Goal: Task Accomplishment & Management: Manage account settings

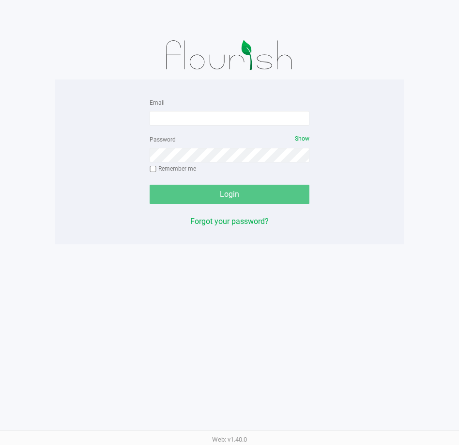
click at [370, 56] on div at bounding box center [229, 55] width 349 height 48
click at [182, 123] on input "Email" at bounding box center [230, 118] width 160 height 15
type input "2"
type input "[PERSON_NAME][EMAIL_ADDRESS][DOMAIN_NAME]"
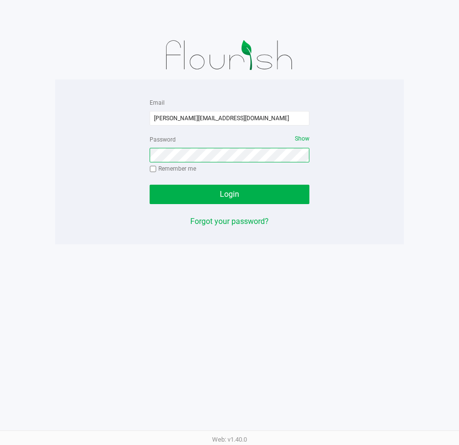
click at [150, 185] on button "Login" at bounding box center [230, 194] width 160 height 19
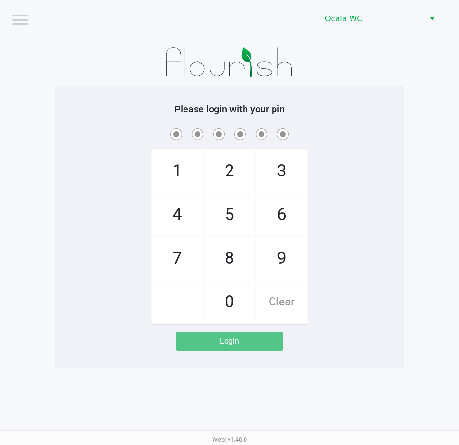
click at [360, 105] on h5 "Please login with your pin" at bounding box center [230, 109] width 334 height 12
checkbox input "true"
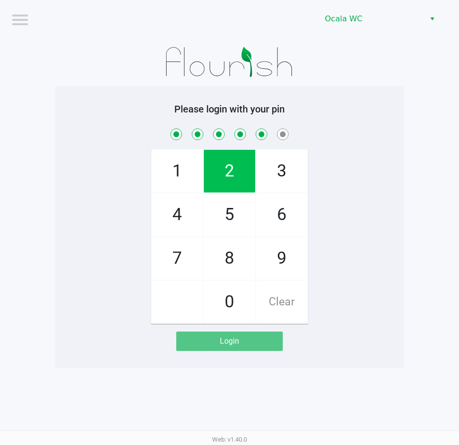
checkbox input "true"
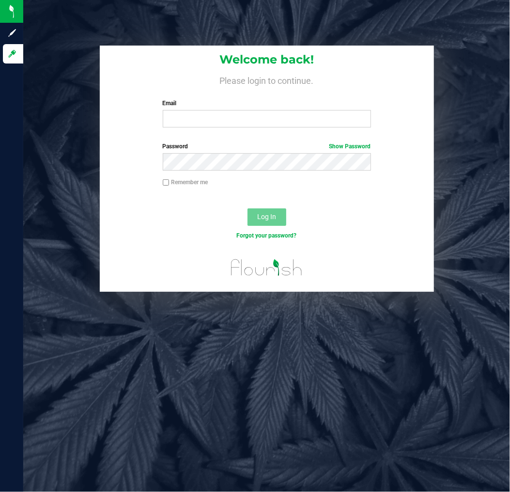
click at [201, 109] on div "Email Required Please format your email correctly." at bounding box center [267, 113] width 223 height 29
click at [198, 111] on div "Email Required Please format your email correctly." at bounding box center [267, 113] width 223 height 29
click at [196, 113] on input "Email" at bounding box center [267, 118] width 208 height 17
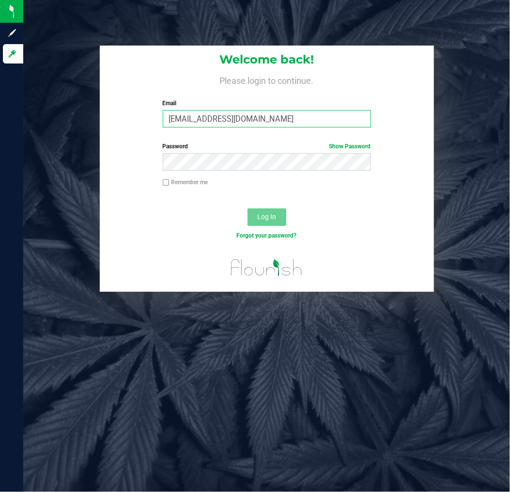
type input "[EMAIL_ADDRESS][DOMAIN_NAME]"
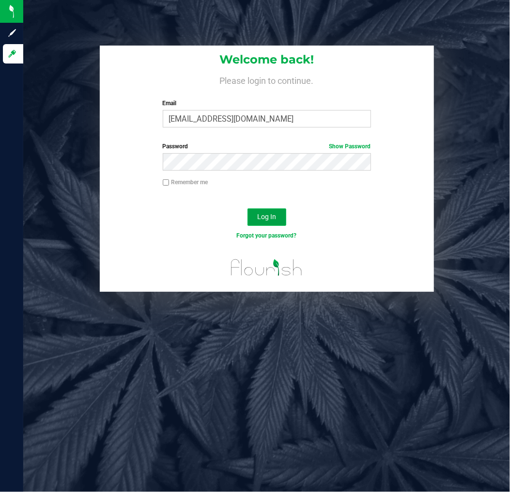
click at [272, 208] on button "Log In" at bounding box center [267, 216] width 39 height 17
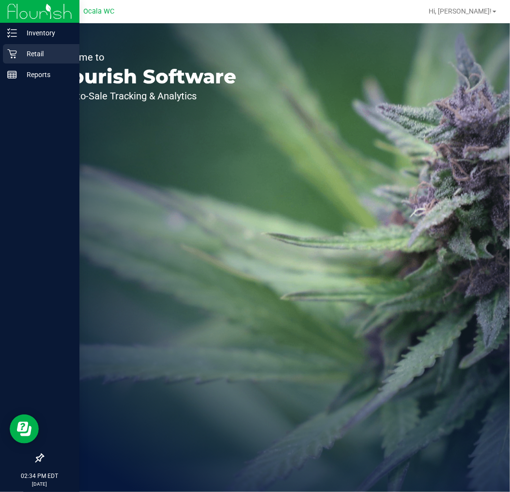
click at [37, 50] on p "Retail" at bounding box center [46, 54] width 58 height 12
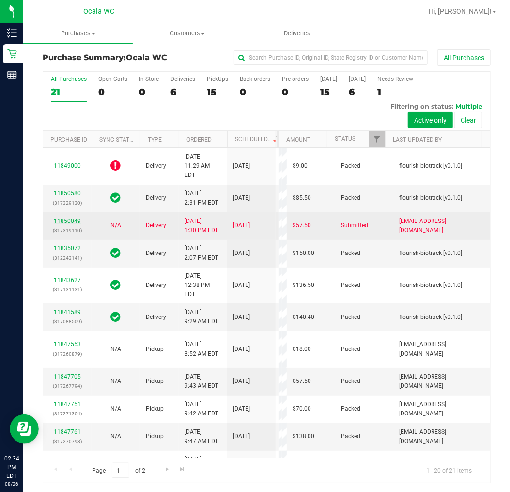
click at [67, 224] on link "11850049" at bounding box center [67, 221] width 27 height 7
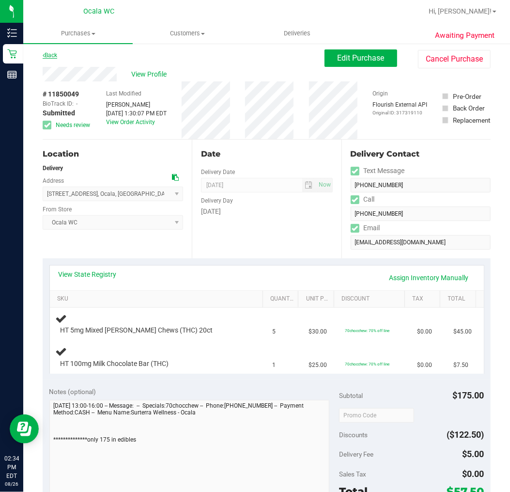
click at [51, 52] on link "Back" at bounding box center [50, 55] width 15 height 7
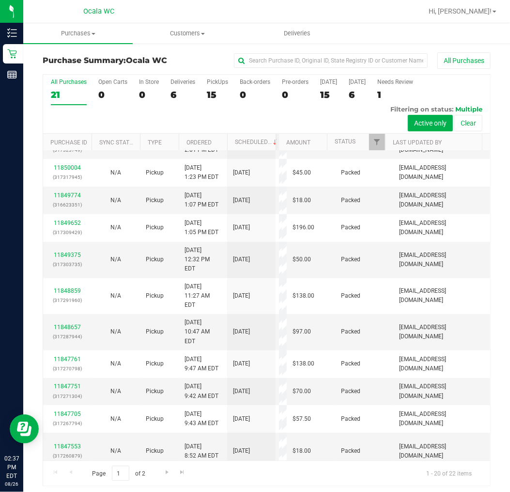
scroll to position [338, 0]
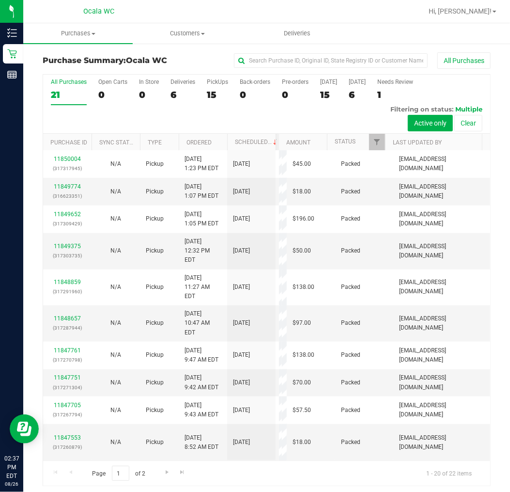
click at [66, 52] on link "11850640" at bounding box center [67, 49] width 27 height 7
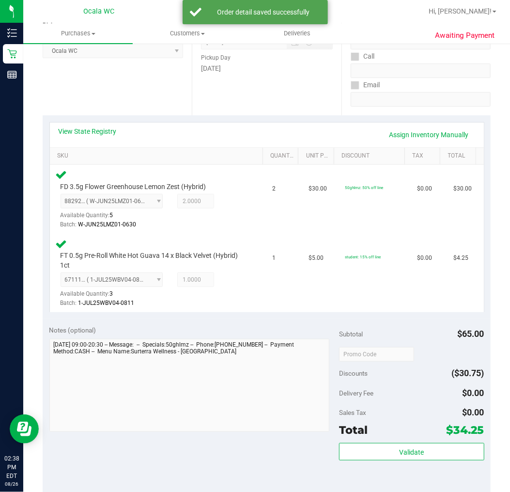
scroll to position [161, 0]
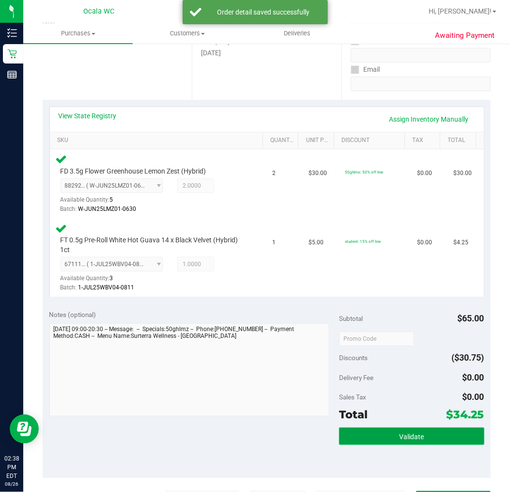
click at [381, 429] on button "Validate" at bounding box center [411, 435] width 145 height 17
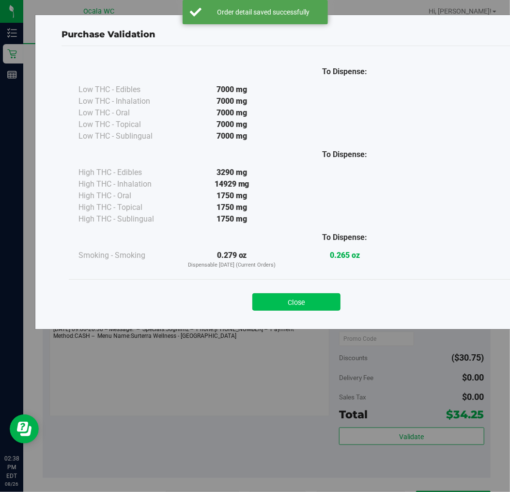
click at [291, 302] on button "Close" at bounding box center [296, 301] width 88 height 17
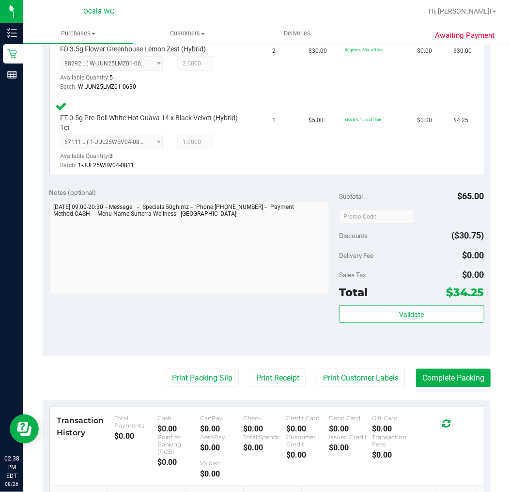
scroll to position [381, 0]
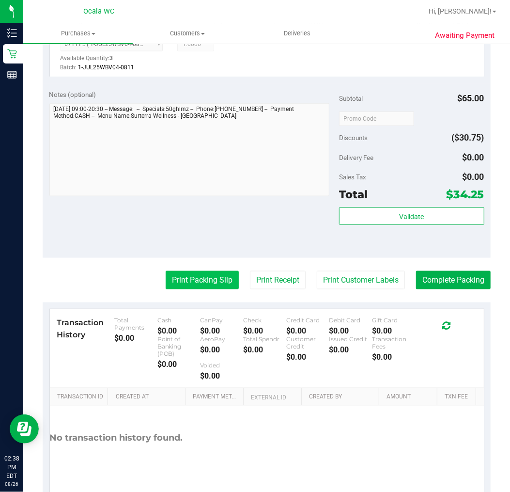
click at [190, 273] on button "Print Packing Slip" at bounding box center [202, 280] width 73 height 18
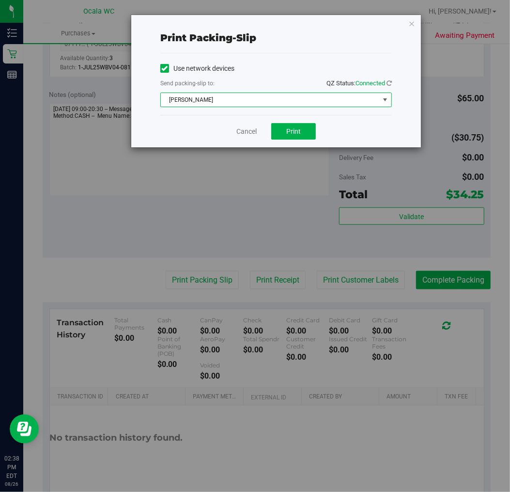
click at [268, 101] on span "[PERSON_NAME]" at bounding box center [270, 100] width 219 height 14
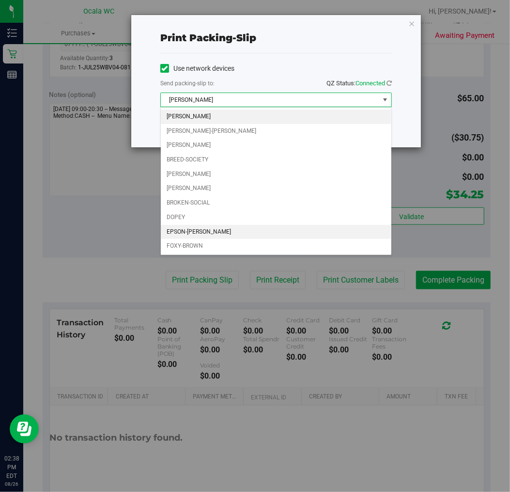
click at [212, 239] on li "EPSON-[PERSON_NAME]" at bounding box center [276, 232] width 231 height 15
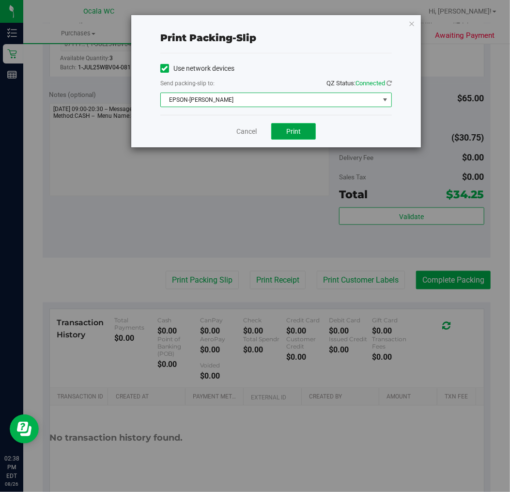
click at [284, 132] on button "Print" at bounding box center [293, 131] width 45 height 16
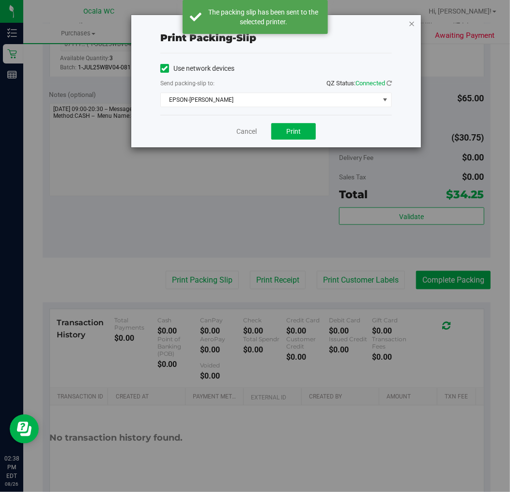
click at [412, 18] on icon "button" at bounding box center [411, 23] width 7 height 12
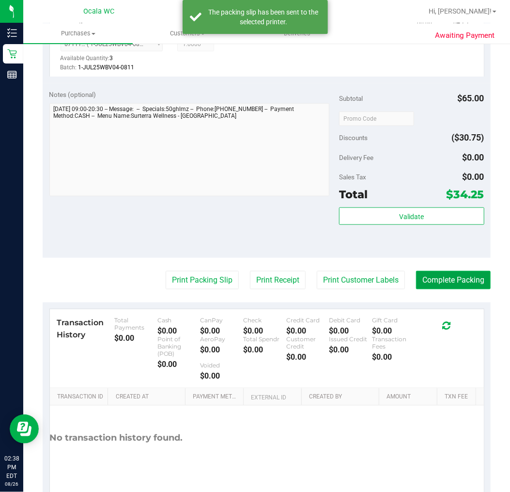
click at [472, 286] on button "Complete Packing" at bounding box center [453, 280] width 75 height 18
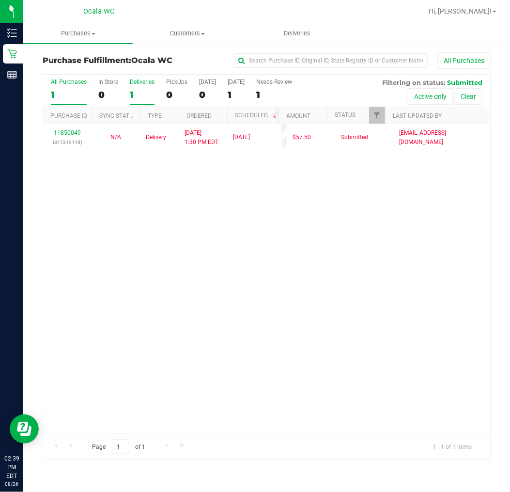
click at [147, 84] on div "Deliveries" at bounding box center [142, 82] width 25 height 7
click at [0, 0] on input "Deliveries 1" at bounding box center [0, 0] width 0 height 0
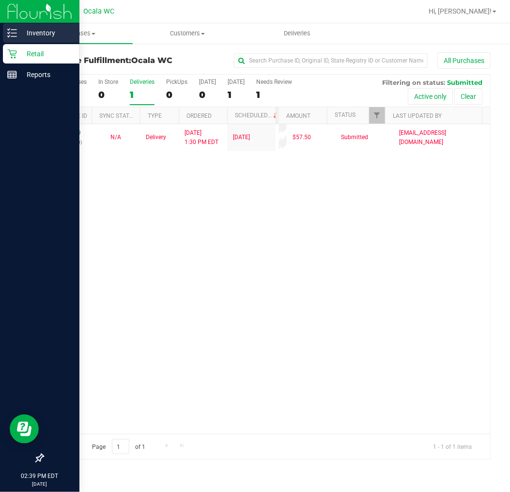
click at [17, 29] on p "Inventory" at bounding box center [46, 33] width 58 height 12
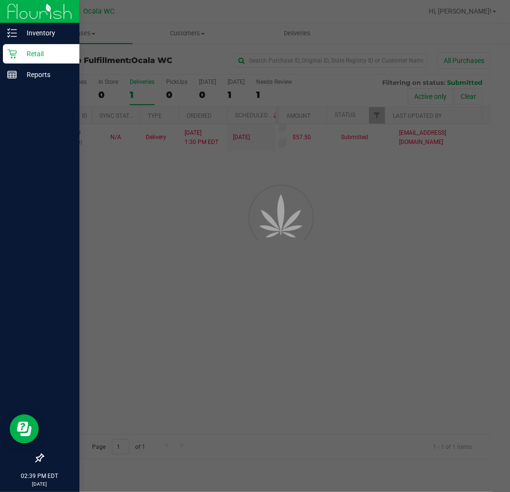
click at [32, 52] on p "Retail" at bounding box center [46, 54] width 58 height 12
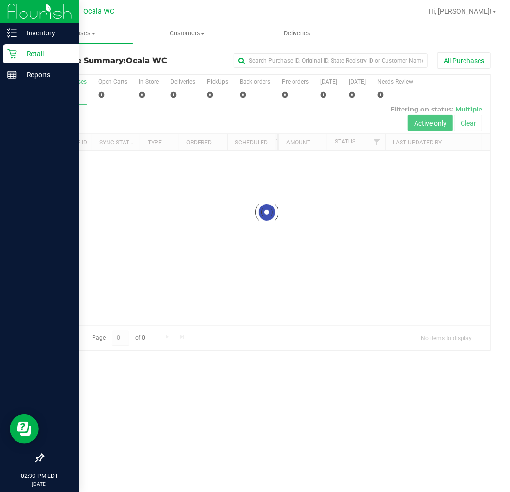
click at [32, 52] on p "Retail" at bounding box center [46, 54] width 58 height 12
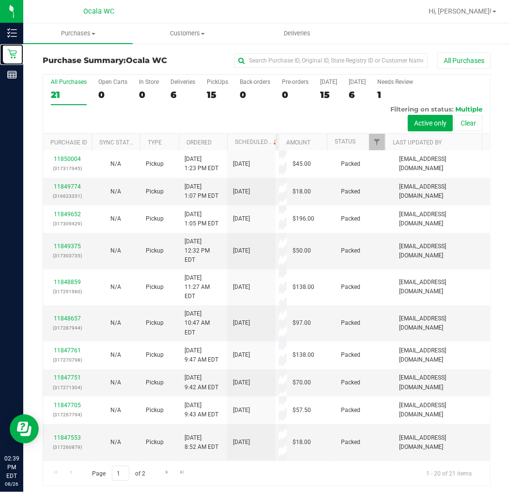
scroll to position [607, 0]
click at [157, 475] on div "Page 1 of 2 1 - 20 of 21 items" at bounding box center [266, 472] width 447 height 25
click at [161, 476] on link "Go to the next page" at bounding box center [167, 472] width 14 height 13
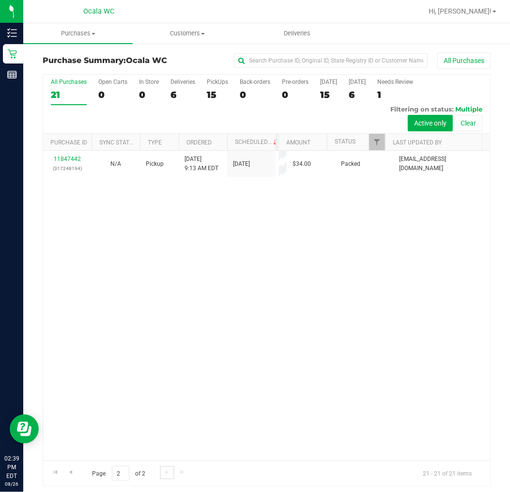
scroll to position [0, 0]
click at [234, 86] on div "All Purchases 21 Open Carts 0 In Store 0 Deliveries 6 PickUps 15 Back-orders 0 …" at bounding box center [266, 104] width 447 height 59
click at [225, 86] on label "PickUps 15" at bounding box center [217, 92] width 21 height 27
click at [0, 0] on input "PickUps 15" at bounding box center [0, 0] width 0 height 0
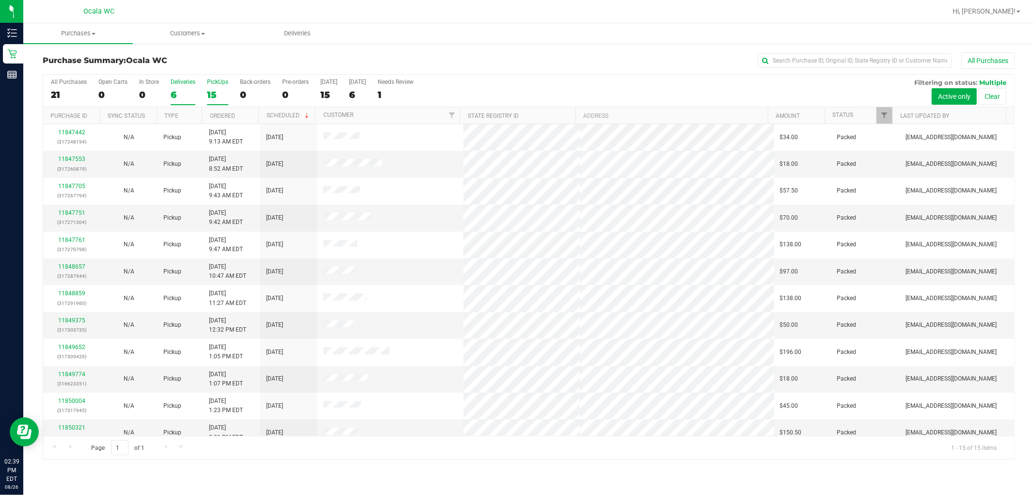
click at [178, 97] on div "6" at bounding box center [183, 94] width 25 height 11
click at [0, 0] on input "Deliveries 6" at bounding box center [0, 0] width 0 height 0
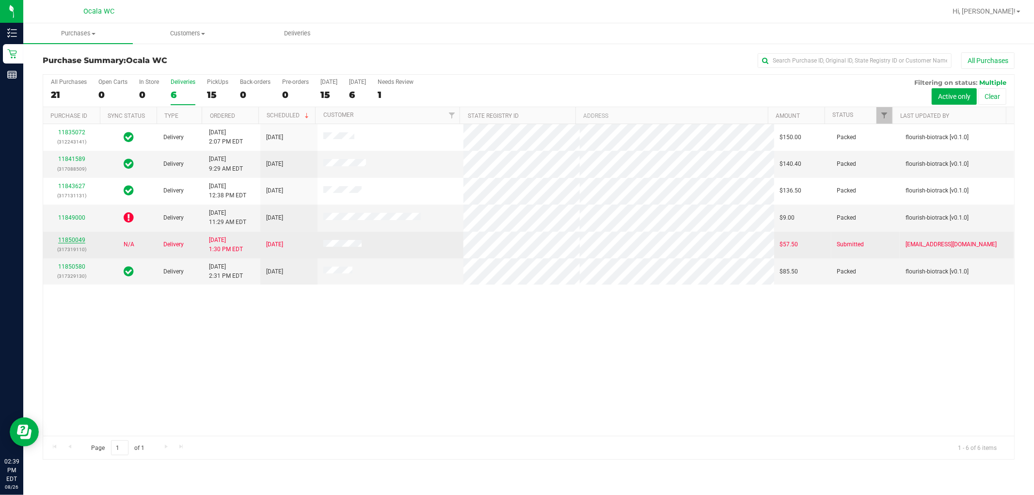
click at [74, 236] on link "11850049" at bounding box center [71, 239] width 27 height 7
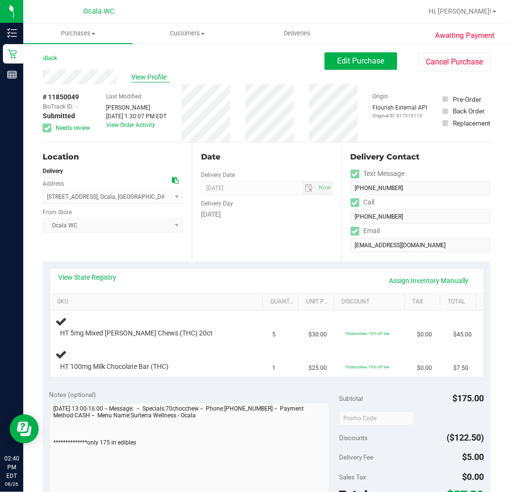
click at [152, 79] on span "View Profile" at bounding box center [150, 77] width 39 height 10
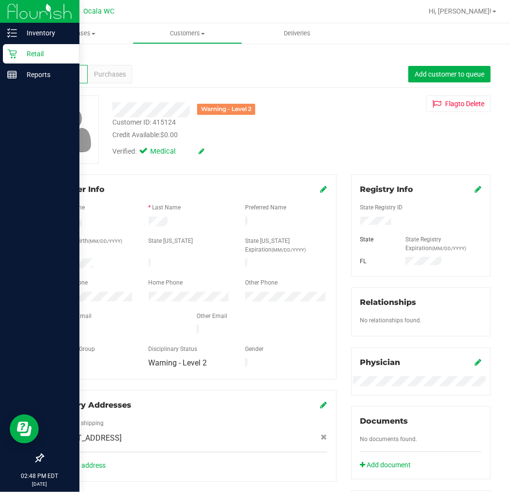
click at [20, 48] on p "Retail" at bounding box center [46, 54] width 58 height 12
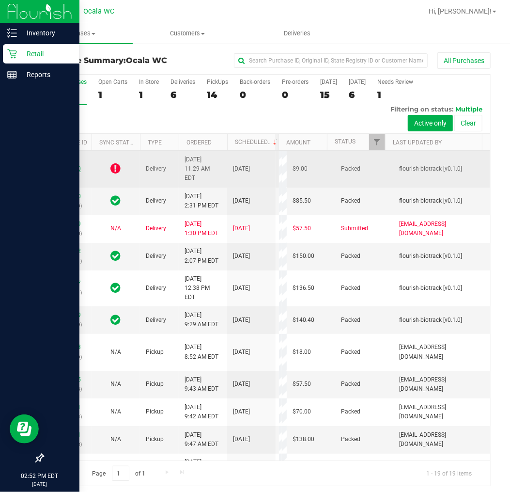
click at [71, 171] on link "11849000" at bounding box center [67, 168] width 27 height 7
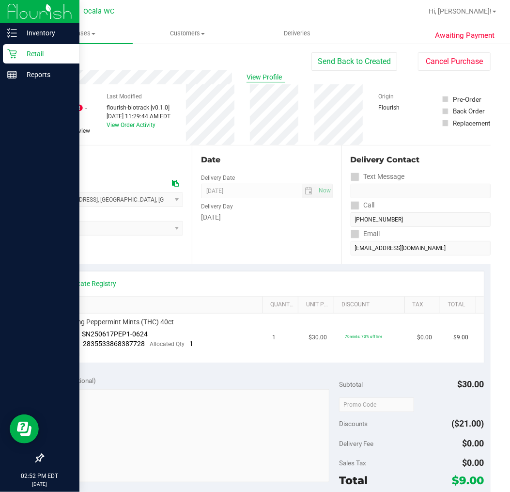
click at [258, 78] on span "View Profile" at bounding box center [266, 77] width 39 height 10
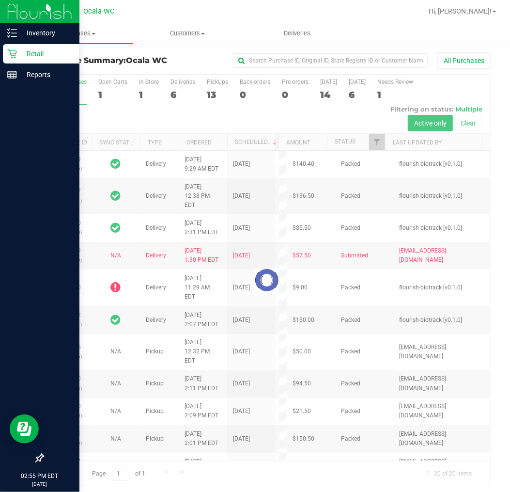
click at [178, 99] on div at bounding box center [266, 280] width 447 height 411
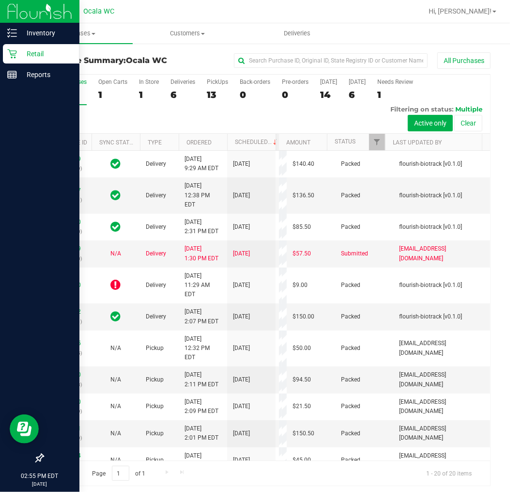
click at [174, 95] on div "6" at bounding box center [183, 94] width 25 height 11
click at [0, 0] on input "Deliveries 6" at bounding box center [0, 0] width 0 height 0
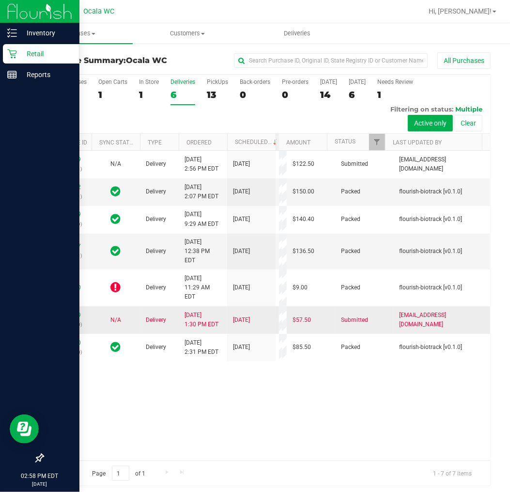
scroll to position [147, 0]
click at [65, 318] on link "11850049" at bounding box center [67, 315] width 27 height 7
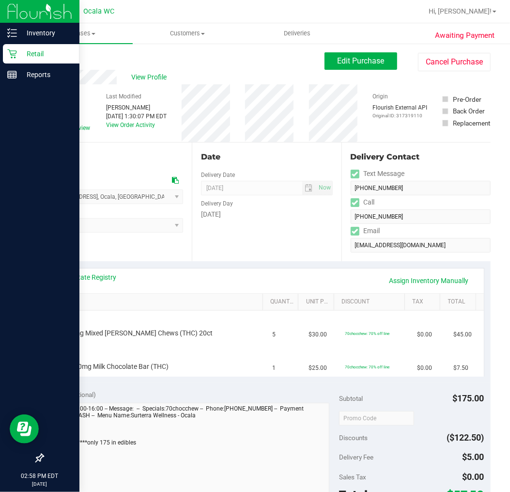
click at [437, 76] on div "View Profile # 11850049 BioTrack ID: - Submitted Needs review Last Modified [PE…" at bounding box center [267, 106] width 448 height 73
click at [438, 66] on button "Cancel Purchase" at bounding box center [454, 62] width 73 height 18
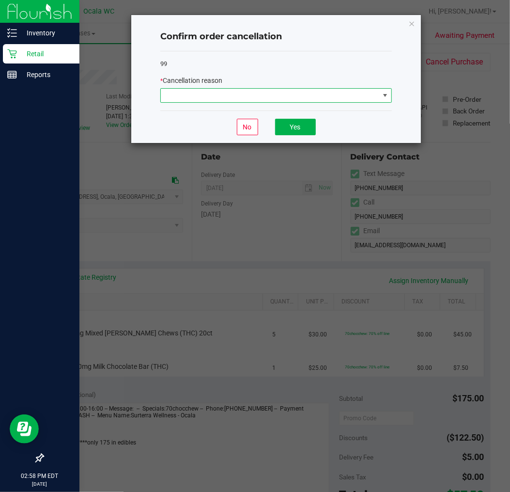
click at [261, 103] on span at bounding box center [276, 95] width 232 height 15
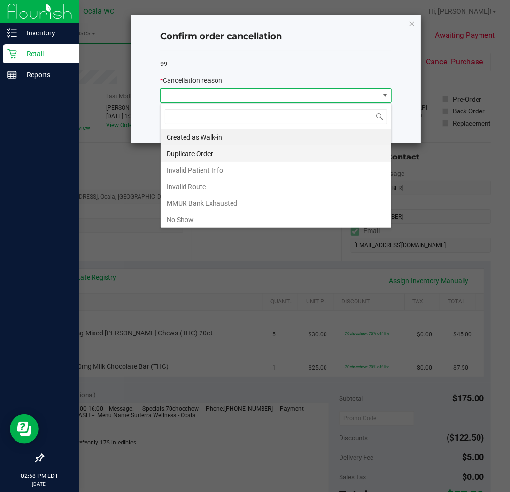
scroll to position [15, 231]
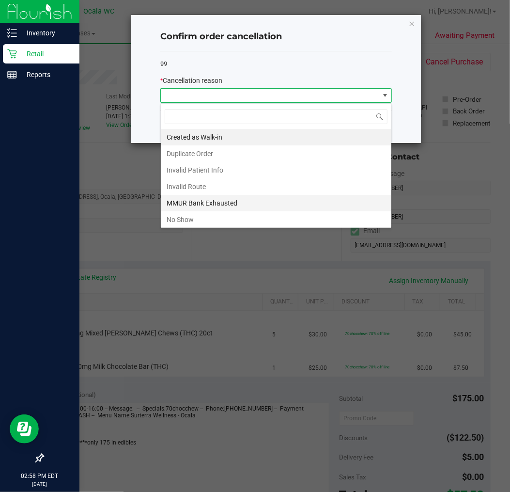
click at [210, 202] on li "MMUR Bank Exhausted" at bounding box center [276, 203] width 231 height 16
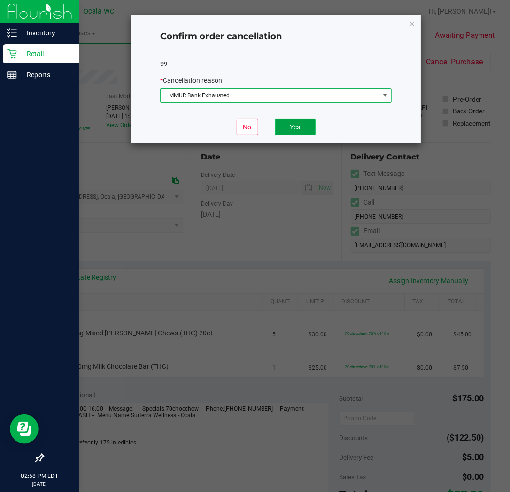
click at [302, 120] on button "Yes" at bounding box center [295, 127] width 41 height 16
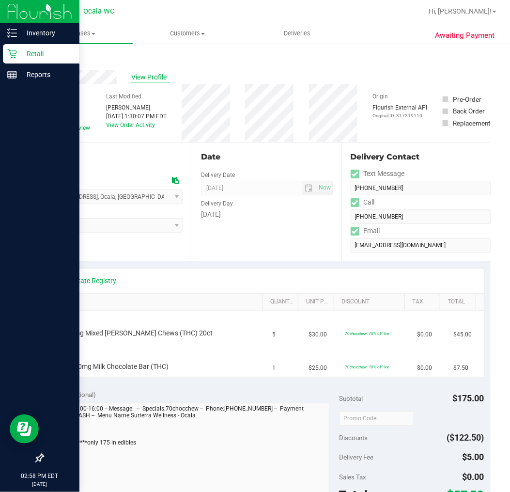
click at [156, 76] on span "View Profile" at bounding box center [150, 77] width 39 height 10
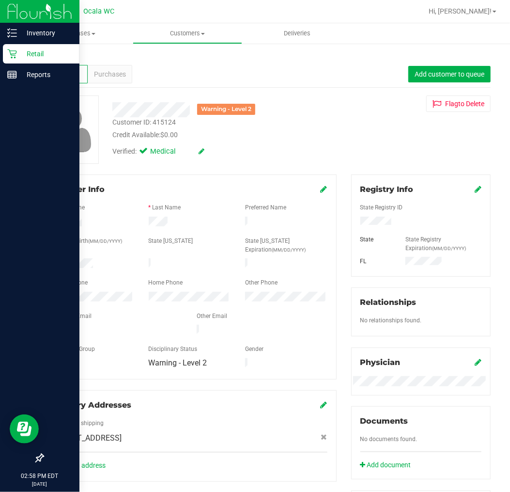
click at [18, 50] on p "Retail" at bounding box center [46, 54] width 58 height 12
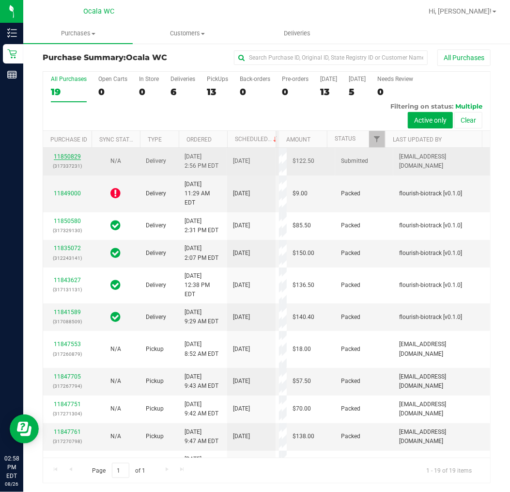
click at [70, 160] on link "11850829" at bounding box center [67, 156] width 27 height 7
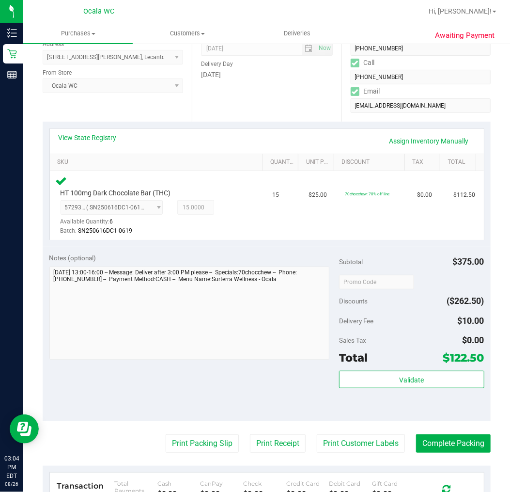
scroll to position [165, 0]
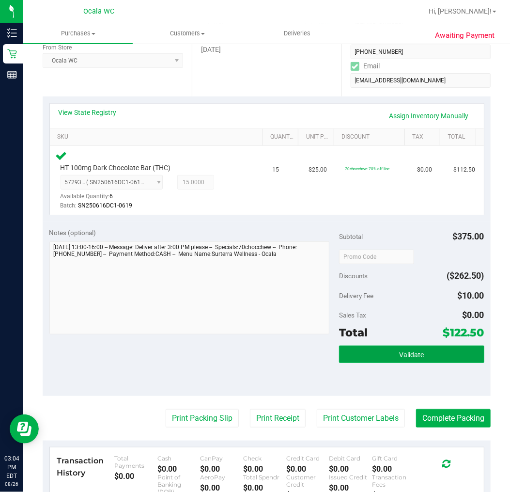
click at [400, 349] on button "Validate" at bounding box center [411, 354] width 145 height 17
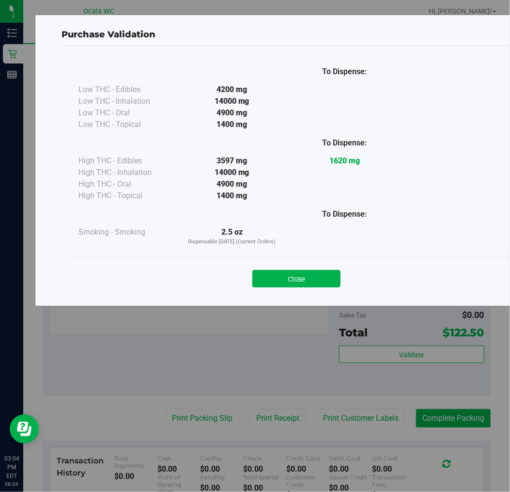
click at [302, 268] on div "Close" at bounding box center [296, 276] width 441 height 24
click at [292, 286] on button "Close" at bounding box center [296, 278] width 88 height 17
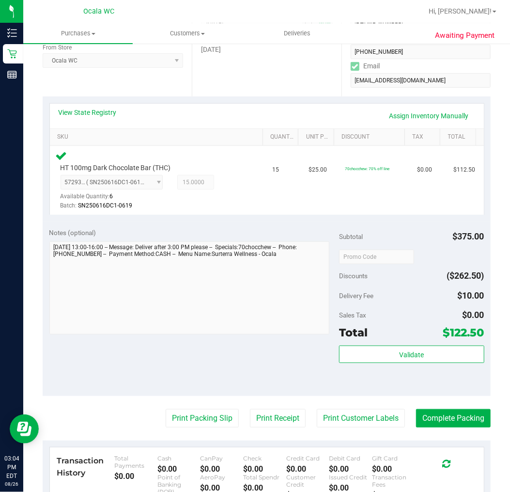
click at [178, 434] on purchase-details "Back Edit Purchase Cancel Purchase View Profile # 11850829 BioTrack ID: - Submi…" at bounding box center [267, 268] width 448 height 760
click at [185, 418] on button "Print Packing Slip" at bounding box center [202, 418] width 73 height 18
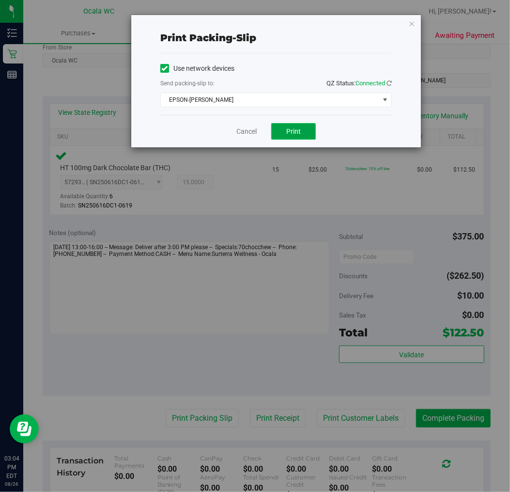
click at [291, 132] on span "Print" at bounding box center [293, 131] width 15 height 8
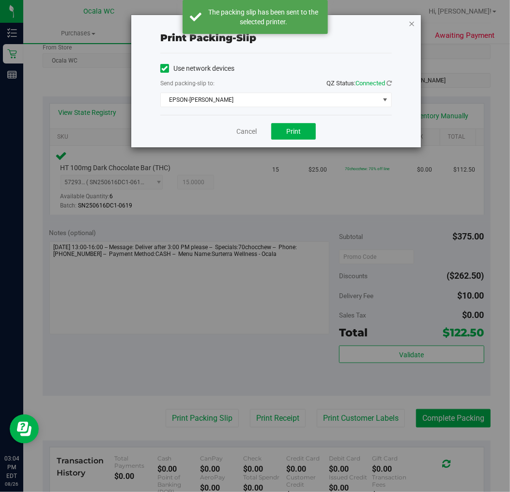
click at [410, 21] on icon "button" at bounding box center [411, 23] width 7 height 12
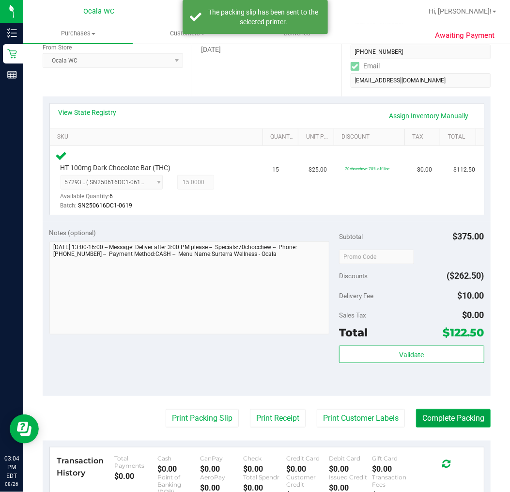
click at [458, 414] on button "Complete Packing" at bounding box center [453, 418] width 75 height 18
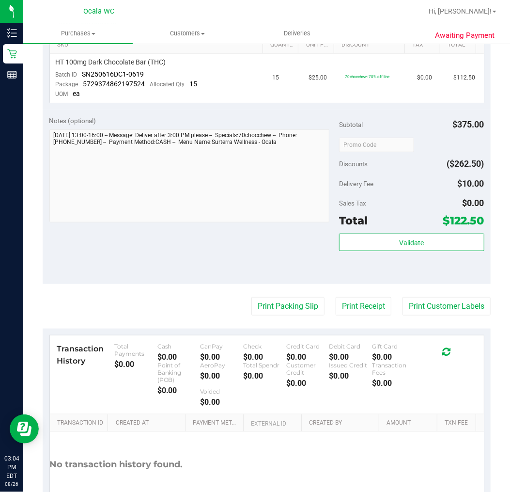
scroll to position [323, 0]
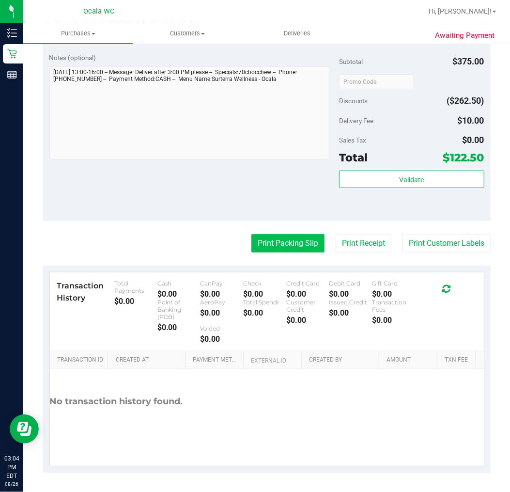
click at [264, 244] on button "Print Packing Slip" at bounding box center [287, 243] width 73 height 18
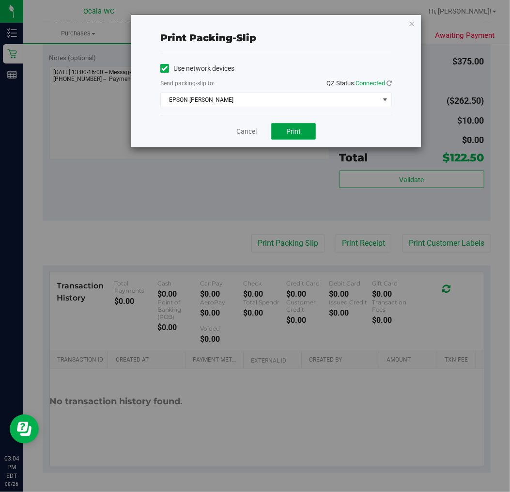
click at [303, 132] on button "Print" at bounding box center [293, 131] width 45 height 16
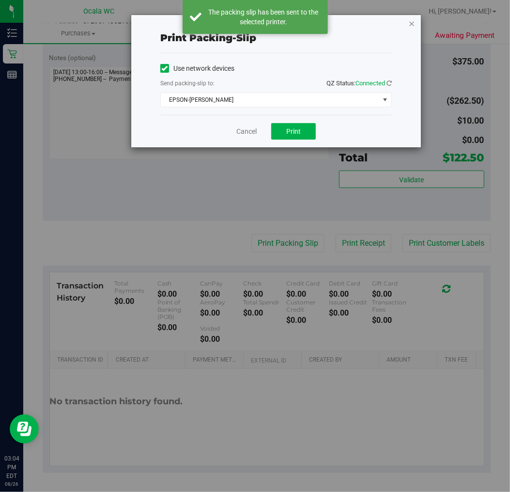
click at [412, 21] on icon "button" at bounding box center [411, 23] width 7 height 12
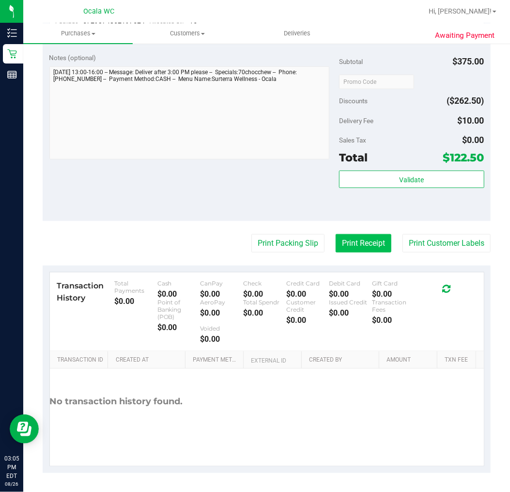
click at [345, 236] on button "Print Receipt" at bounding box center [364, 243] width 56 height 18
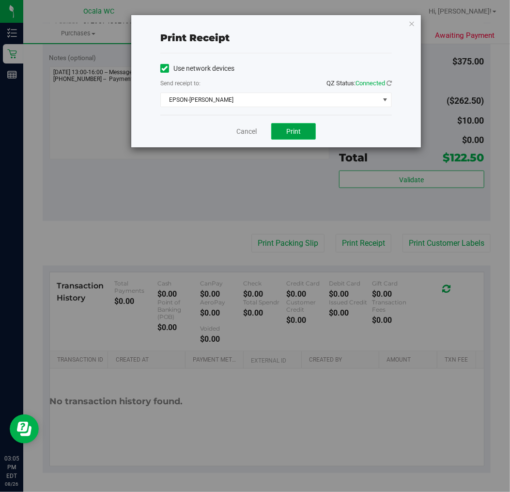
click at [284, 136] on button "Print" at bounding box center [293, 131] width 45 height 16
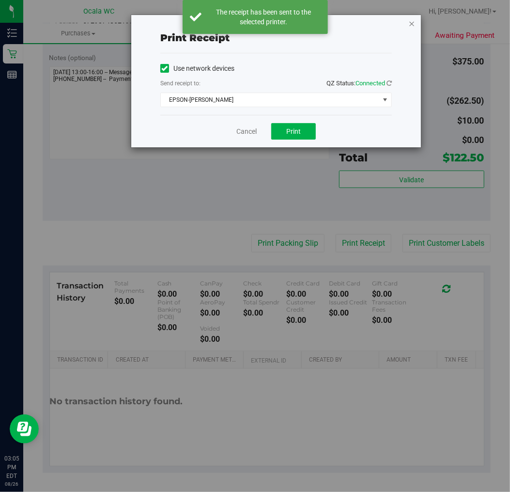
click at [411, 24] on icon "button" at bounding box center [411, 23] width 7 height 12
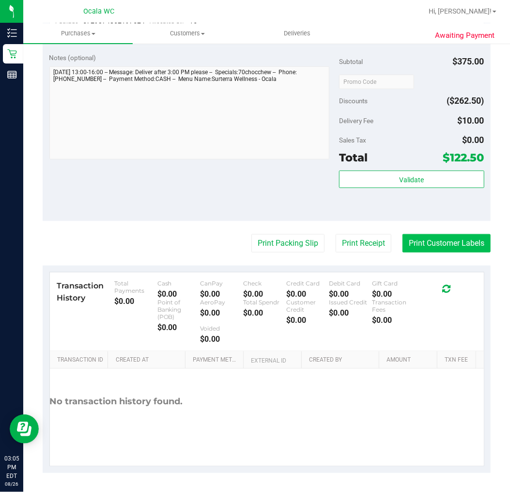
click at [414, 240] on button "Print Customer Labels" at bounding box center [447, 243] width 88 height 18
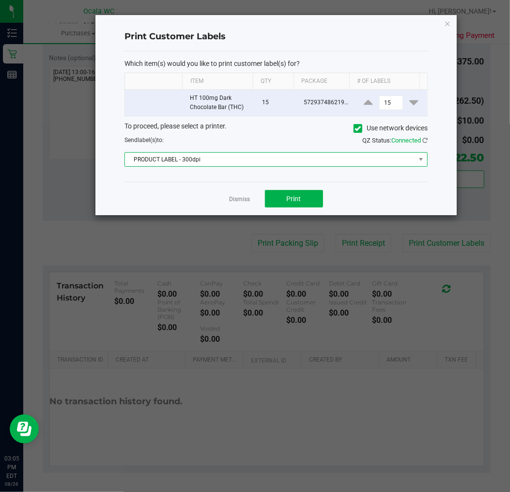
click at [219, 157] on span "PRODUCT LABEL - 300dpi" at bounding box center [270, 160] width 290 height 14
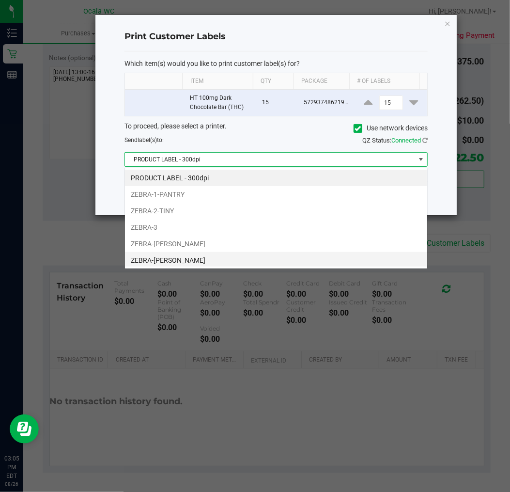
scroll to position [15, 303]
click at [187, 253] on li "ZEBRA-[PERSON_NAME]" at bounding box center [276, 260] width 302 height 16
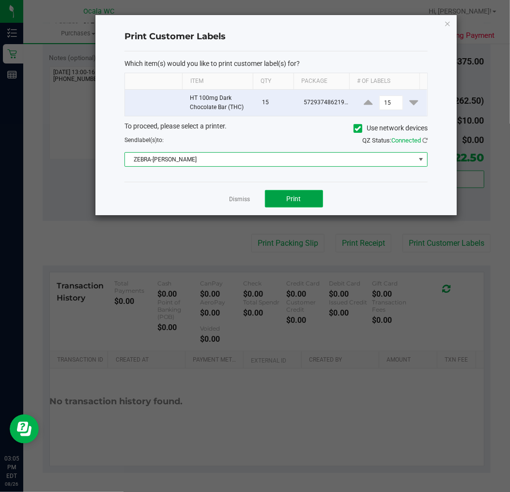
click at [300, 196] on span "Print" at bounding box center [294, 199] width 15 height 8
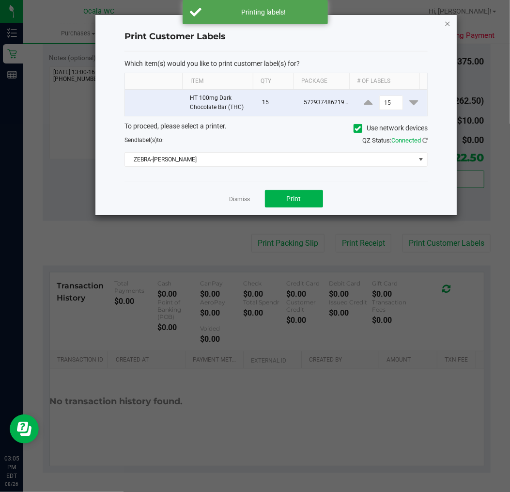
click at [447, 20] on icon "button" at bounding box center [447, 23] width 7 height 12
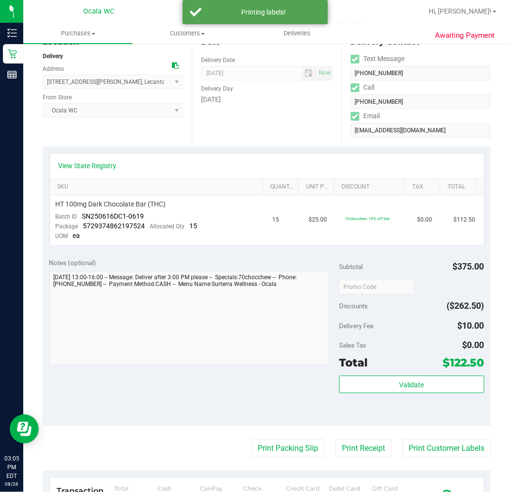
scroll to position [0, 0]
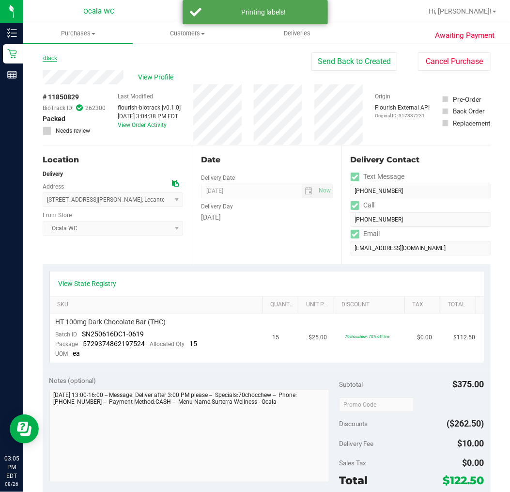
click at [57, 59] on link "Back" at bounding box center [50, 58] width 15 height 7
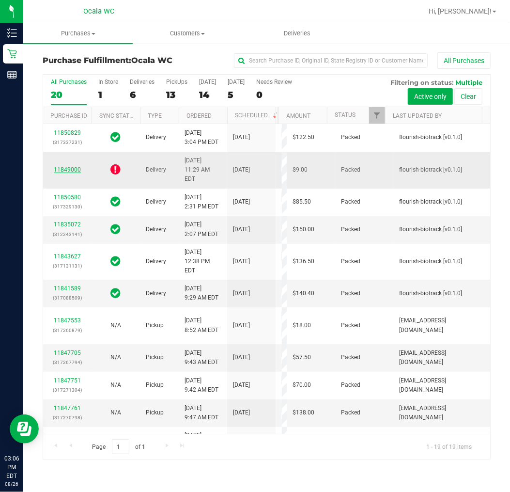
click at [79, 170] on link "11849000" at bounding box center [67, 169] width 27 height 7
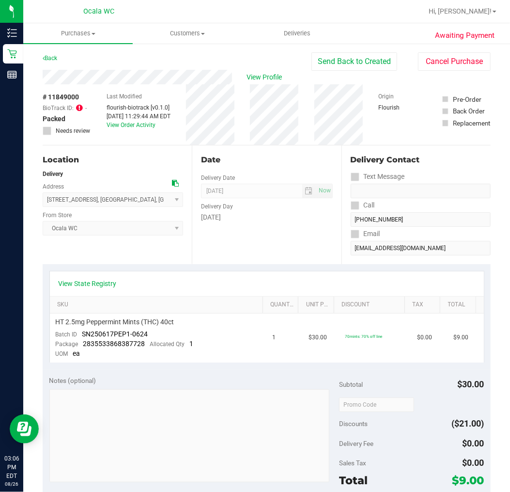
click at [234, 363] on div "View State Registry SKU Quantity Unit Price Discount Tax Total HT 2.5mg Pepperm…" at bounding box center [267, 316] width 448 height 105
click at [268, 73] on span "View Profile" at bounding box center [266, 77] width 39 height 10
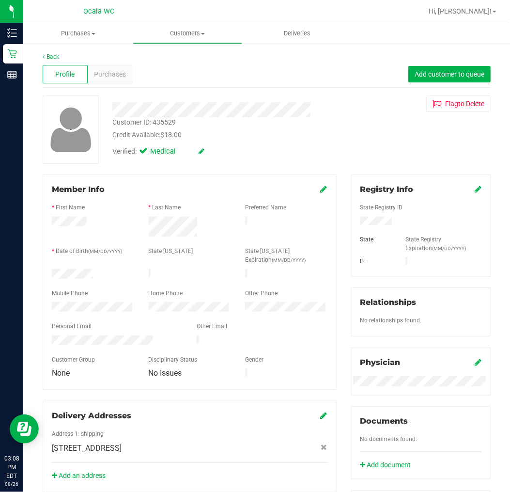
click at [100, 57] on div "Back" at bounding box center [267, 56] width 448 height 9
drag, startPoint x: 128, startPoint y: 74, endPoint x: 122, endPoint y: 74, distance: 6.3
click at [122, 74] on div "Purchases" at bounding box center [110, 74] width 45 height 18
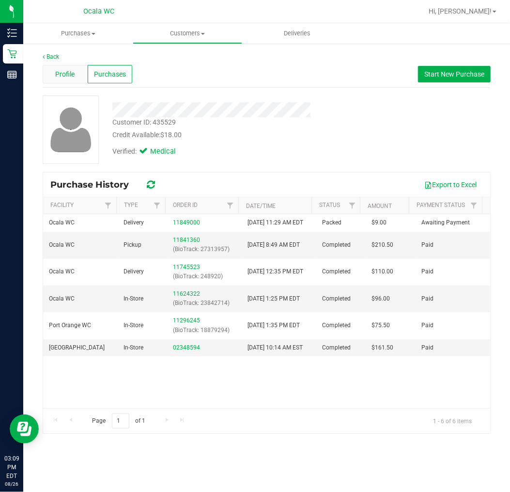
click at [68, 78] on span "Profile" at bounding box center [64, 74] width 19 height 10
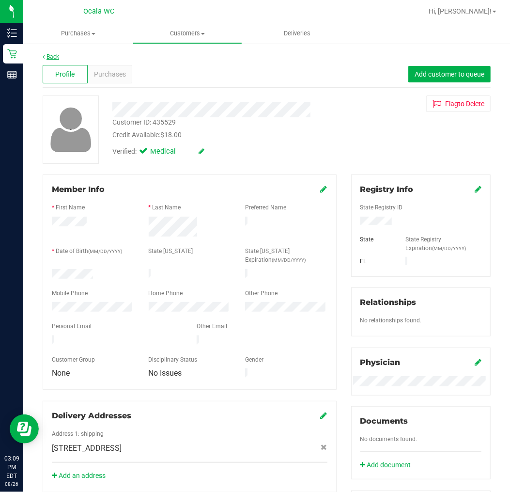
click at [49, 53] on link "Back" at bounding box center [51, 56] width 16 height 7
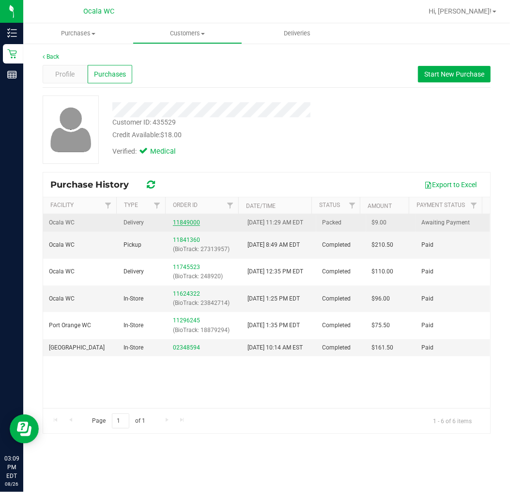
click at [195, 225] on link "11849000" at bounding box center [186, 222] width 27 height 7
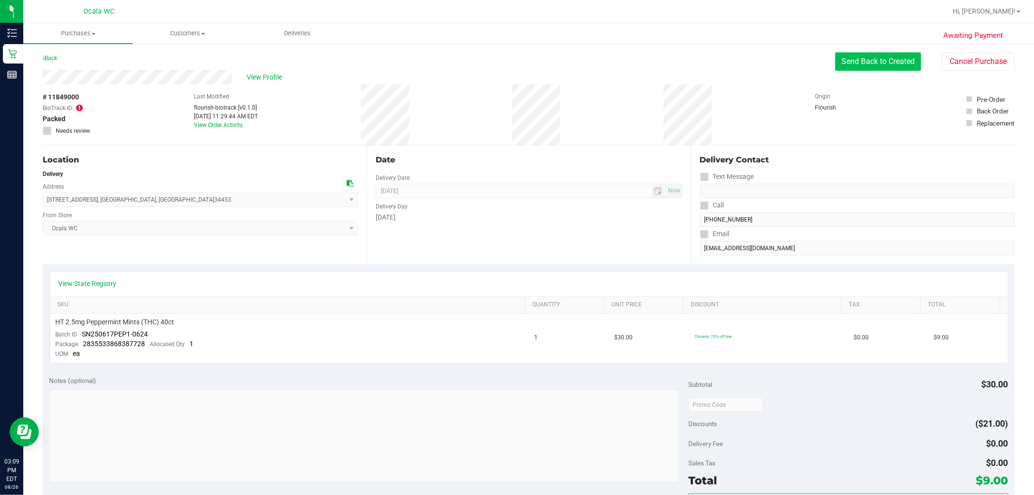
click at [510, 67] on button "Send Back to Created" at bounding box center [878, 61] width 86 height 18
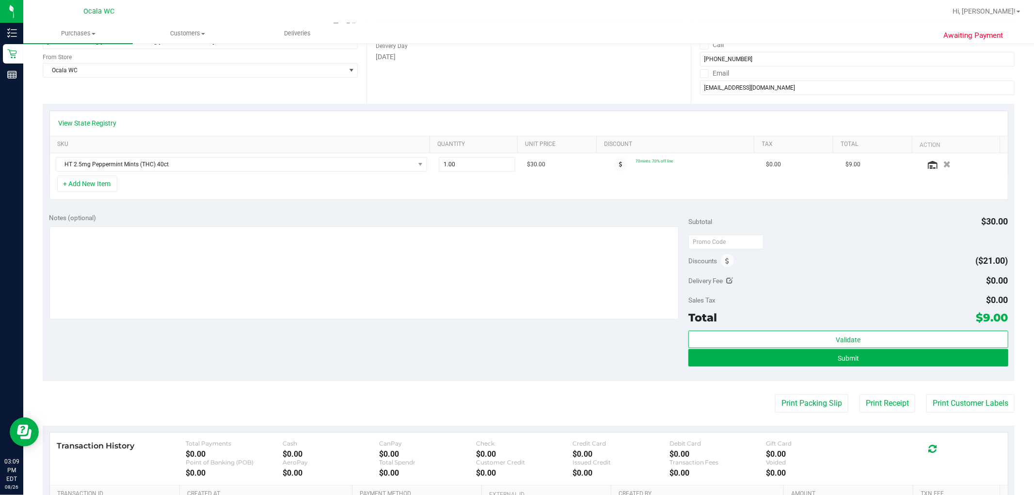
scroll to position [161, 0]
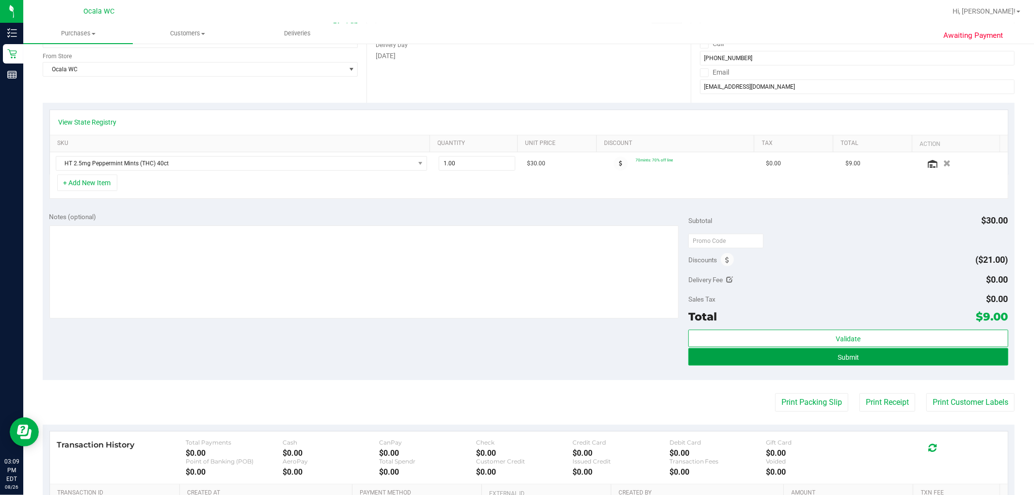
click at [510, 357] on span "Submit" at bounding box center [847, 357] width 21 height 8
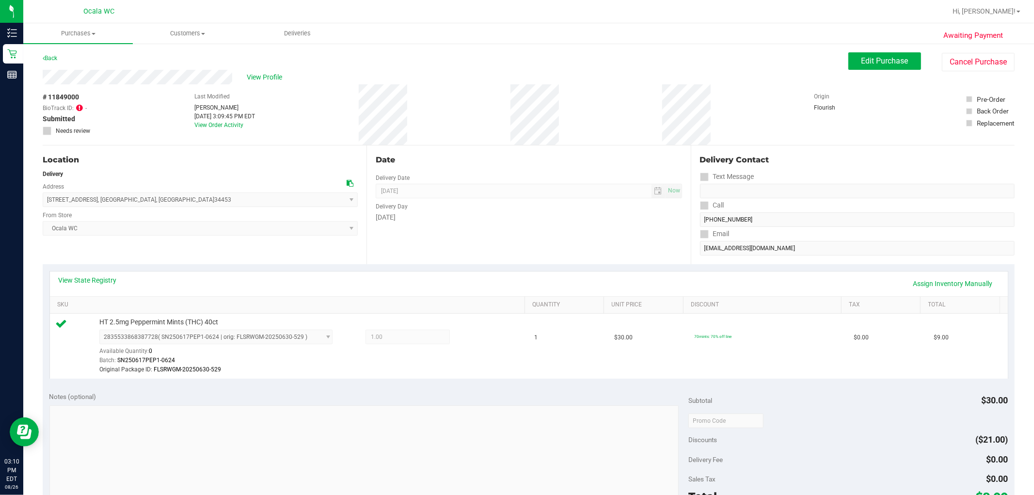
click at [350, 181] on icon at bounding box center [349, 183] width 7 height 7
click at [351, 182] on div at bounding box center [351, 183] width 11 height 10
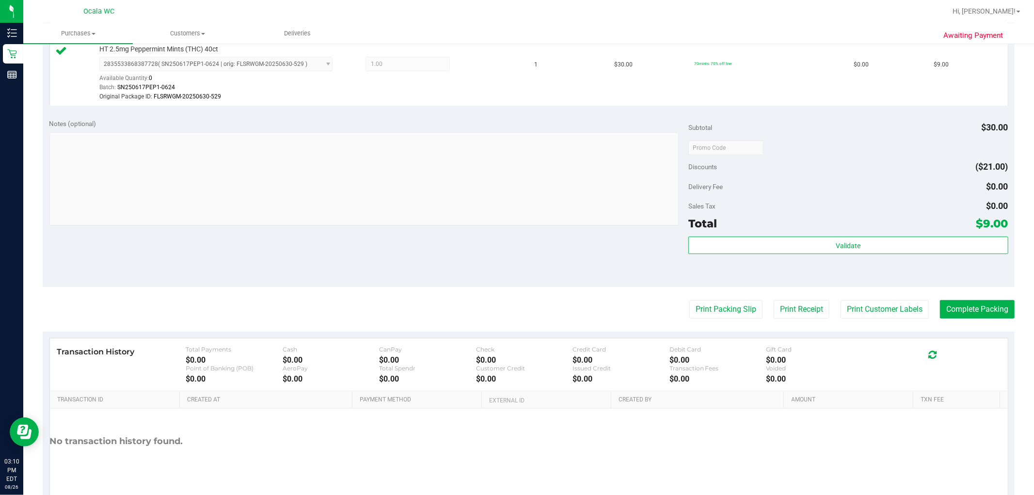
scroll to position [311, 0]
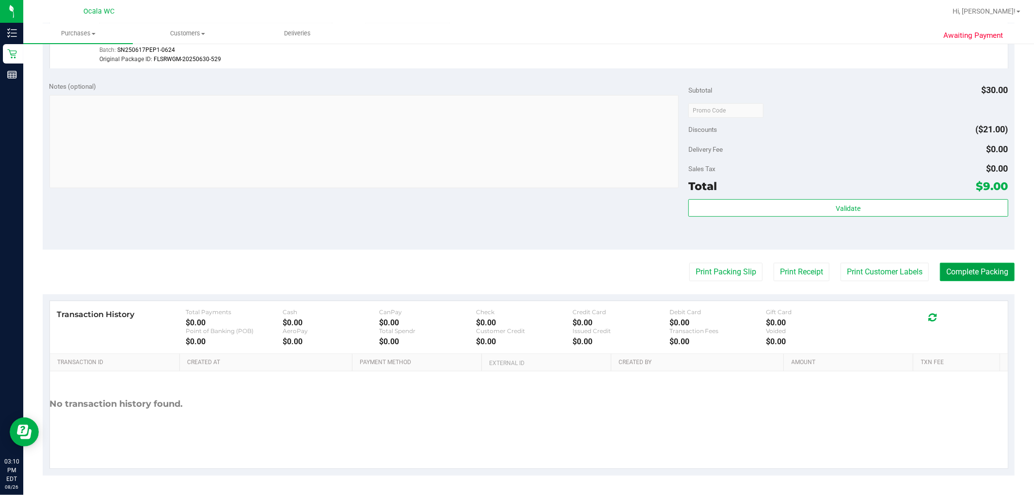
click at [510, 272] on button "Complete Packing" at bounding box center [977, 272] width 75 height 18
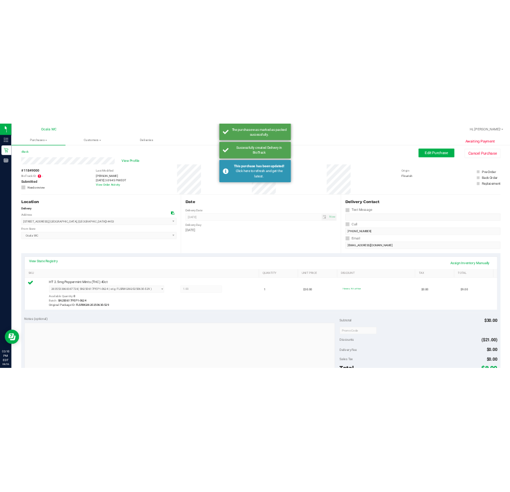
scroll to position [0, 0]
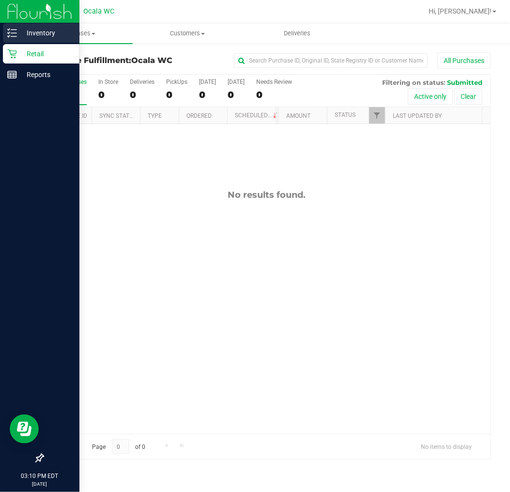
click at [15, 32] on icon at bounding box center [12, 33] width 10 height 10
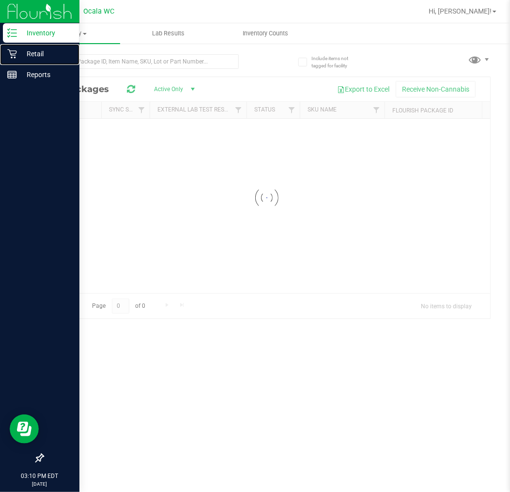
click at [39, 51] on p "Retail" at bounding box center [46, 54] width 58 height 12
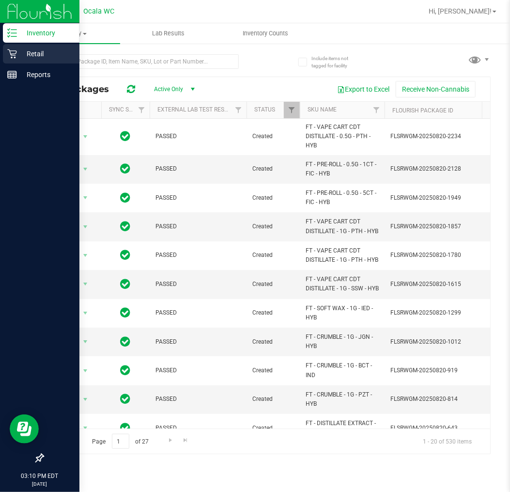
click at [17, 56] on p "Retail" at bounding box center [46, 54] width 58 height 12
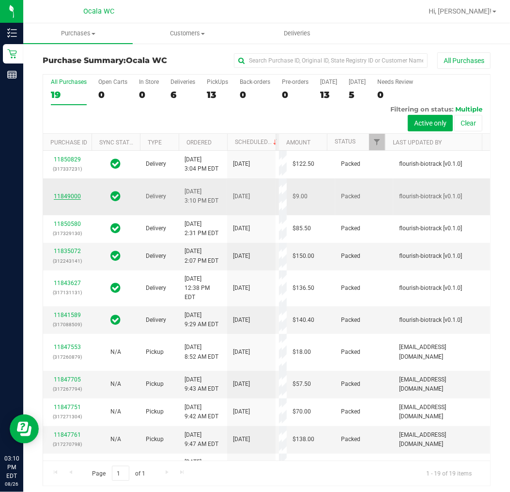
click at [71, 200] on link "11849000" at bounding box center [67, 196] width 27 height 7
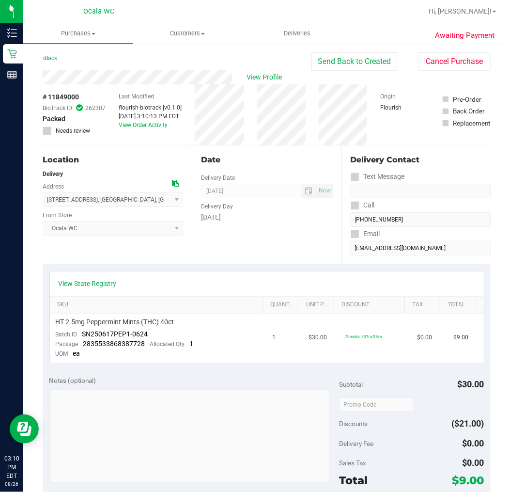
click at [55, 53] on div "Back" at bounding box center [50, 58] width 15 height 12
click at [66, 65] on div "Back Send Back to Created Cancel Purchase" at bounding box center [267, 60] width 448 height 17
click at [57, 63] on div "Back" at bounding box center [50, 58] width 15 height 12
click at [53, 59] on link "Back" at bounding box center [50, 58] width 15 height 7
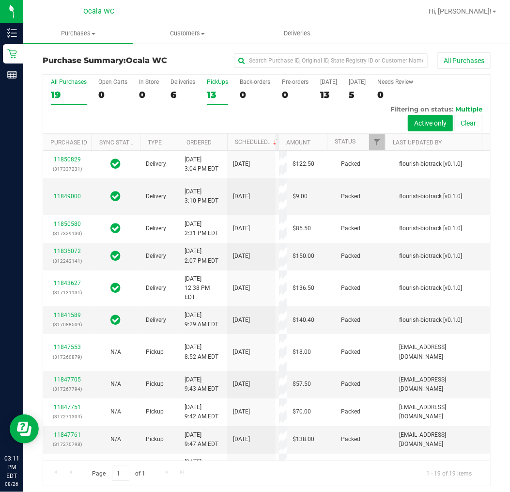
click at [220, 87] on label "PickUps 13" at bounding box center [217, 92] width 21 height 27
click at [0, 0] on input "PickUps 13" at bounding box center [0, 0] width 0 height 0
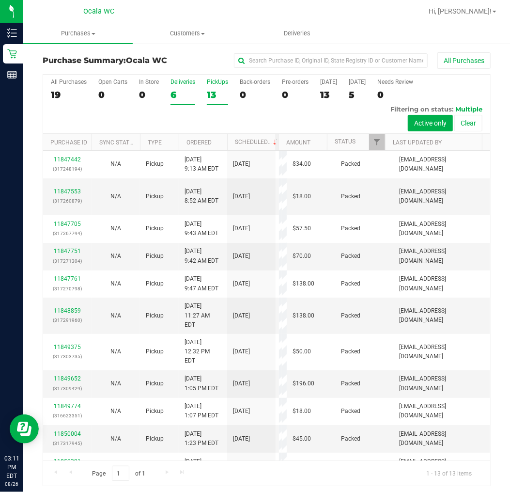
click at [181, 97] on div "6" at bounding box center [183, 94] width 25 height 11
click at [0, 0] on input "Deliveries 6" at bounding box center [0, 0] width 0 height 0
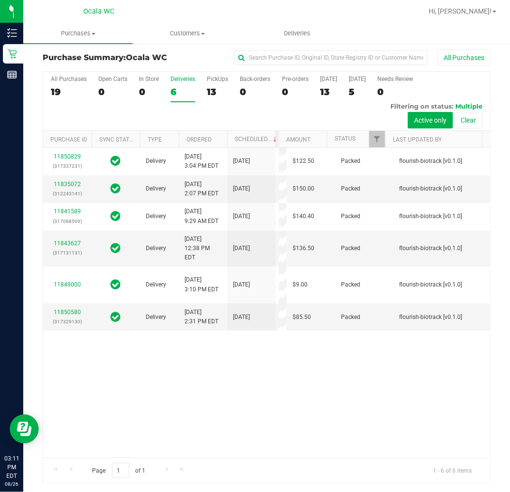
click at [178, 89] on div "6" at bounding box center [183, 91] width 25 height 11
click at [0, 0] on input "Deliveries 6" at bounding box center [0, 0] width 0 height 0
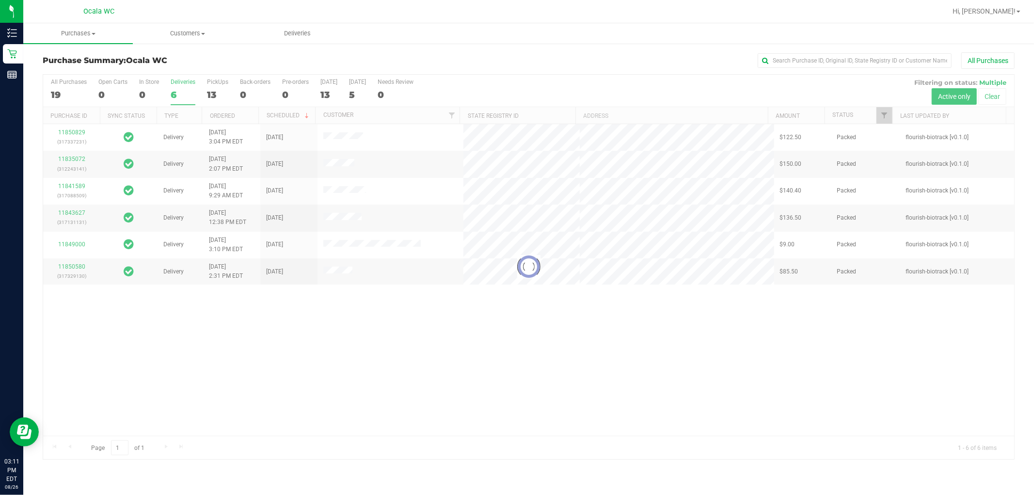
click at [510, 444] on div at bounding box center [528, 267] width 971 height 384
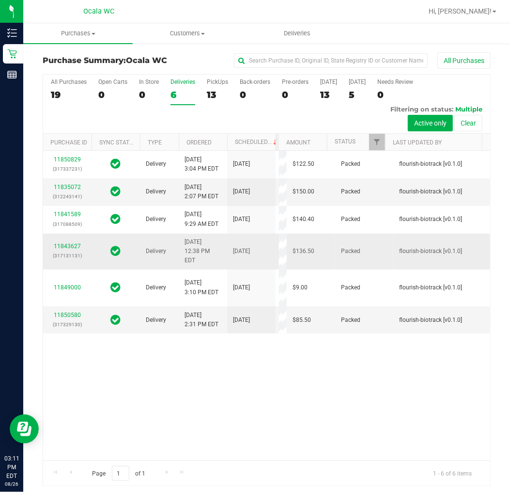
scroll to position [3, 0]
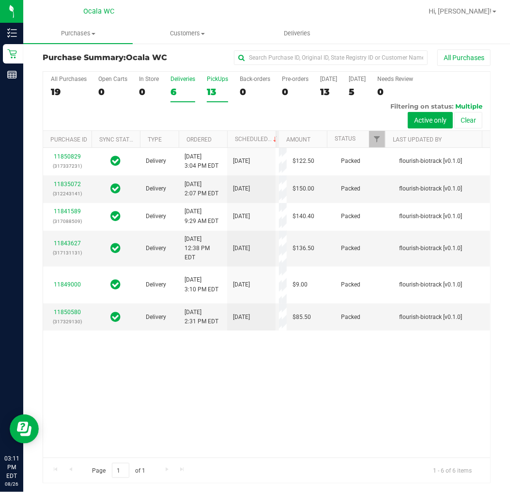
click at [217, 83] on label "PickUps 13" at bounding box center [217, 89] width 21 height 27
click at [0, 0] on input "PickUps 13" at bounding box center [0, 0] width 0 height 0
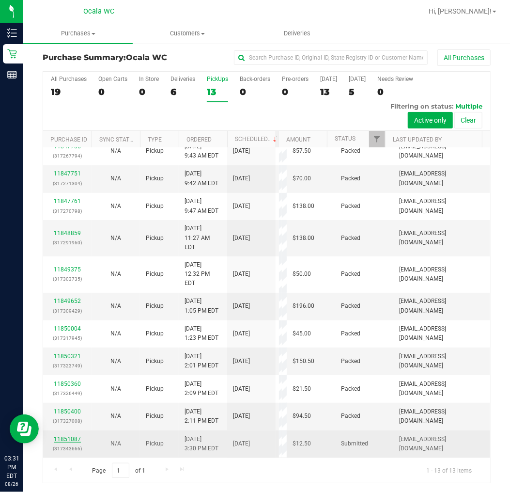
click at [69, 436] on link "11851087" at bounding box center [67, 439] width 27 height 7
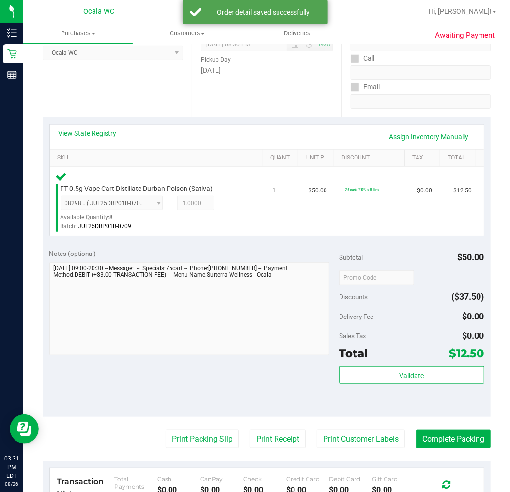
scroll to position [219, 0]
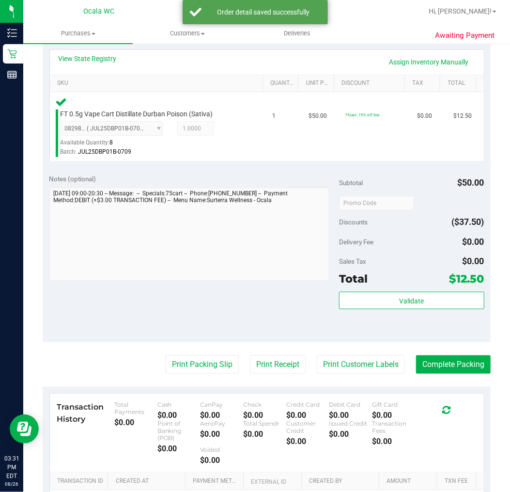
click at [409, 287] on div "Subtotal $50.00 Discounts ($37.50) Delivery Fee $0.00 Sales Tax $0.00 Total $12…" at bounding box center [411, 254] width 145 height 161
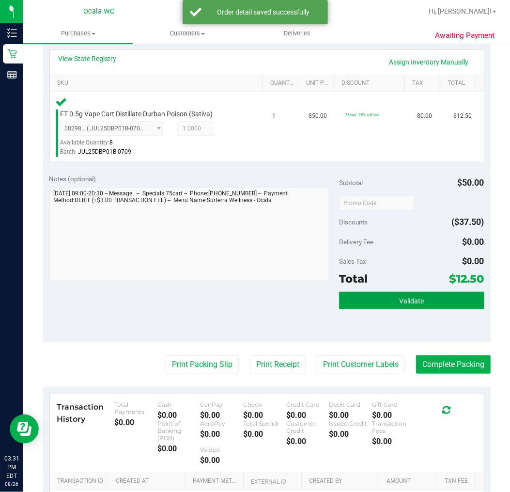
click at [413, 294] on button "Validate" at bounding box center [411, 300] width 145 height 17
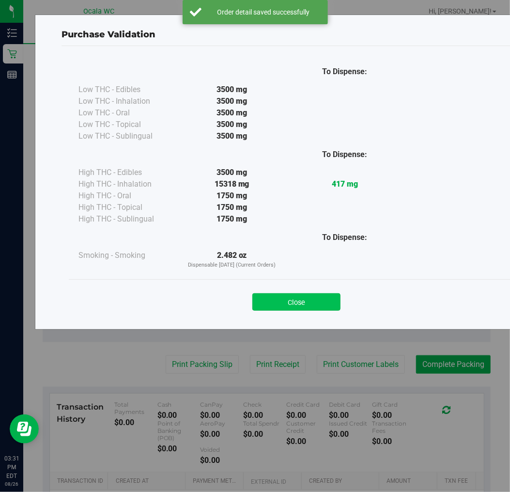
click at [297, 302] on button "Close" at bounding box center [296, 301] width 88 height 17
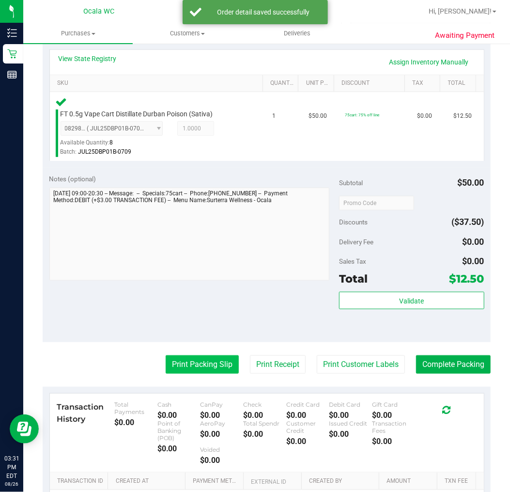
click at [212, 355] on purchase-details "Back Edit Purchase Cancel Purchase View Profile # 11851087 BioTrack ID: - Submi…" at bounding box center [267, 214] width 448 height 760
click at [212, 355] on button "Print Packing Slip" at bounding box center [202, 364] width 73 height 18
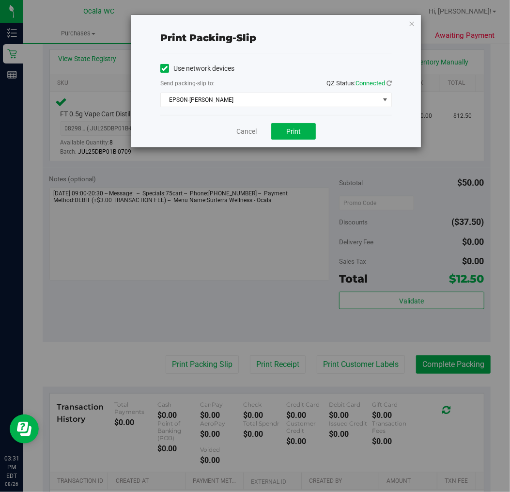
click at [279, 141] on div "Cancel Print" at bounding box center [276, 131] width 232 height 32
click at [284, 137] on button "Print" at bounding box center [293, 131] width 45 height 16
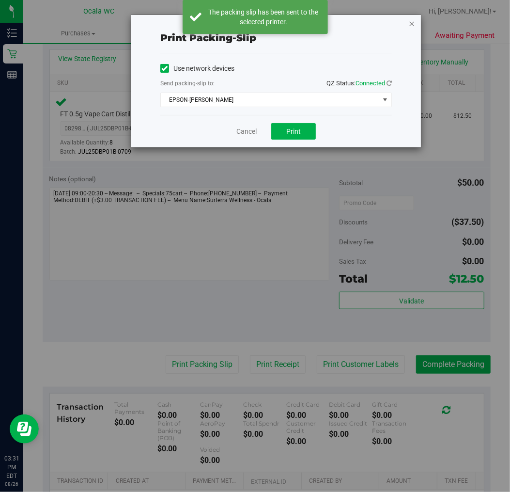
click at [410, 20] on icon "button" at bounding box center [411, 23] width 7 height 12
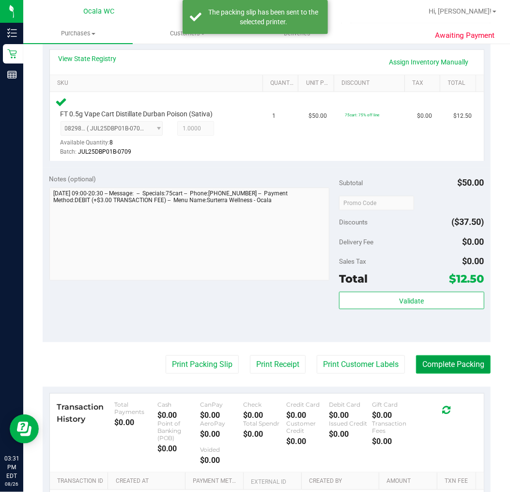
click at [442, 367] on button "Complete Packing" at bounding box center [453, 364] width 75 height 18
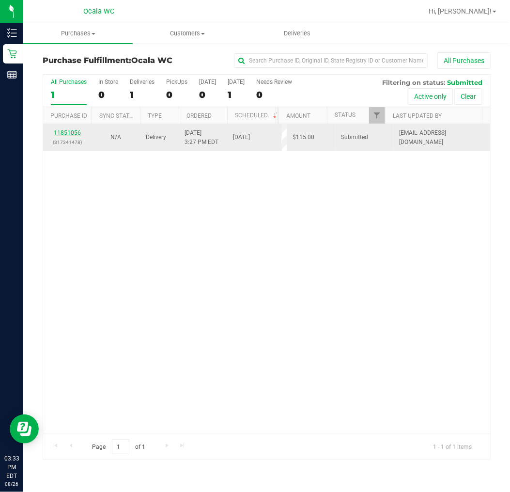
click at [72, 135] on link "11851056" at bounding box center [67, 132] width 27 height 7
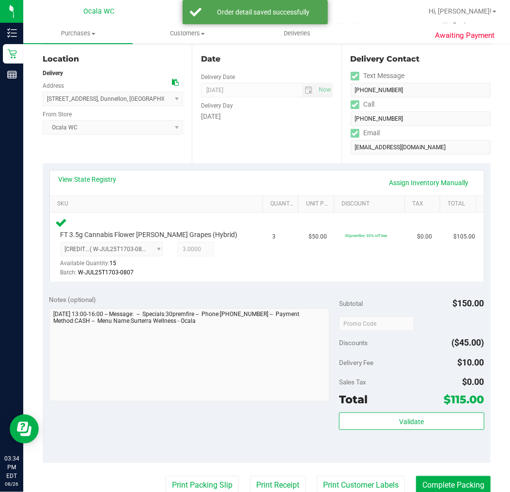
scroll to position [269, 0]
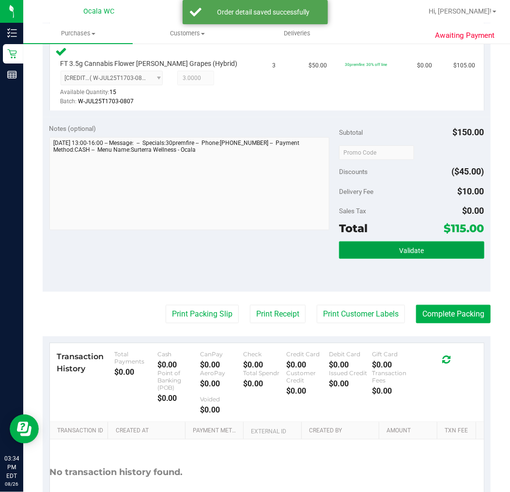
click at [417, 254] on button "Validate" at bounding box center [411, 249] width 145 height 17
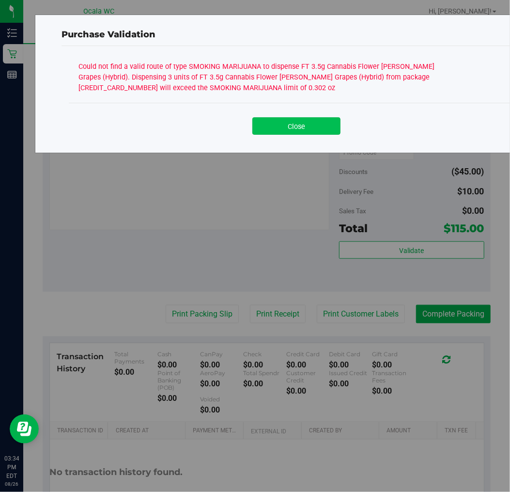
click at [293, 132] on button "Close" at bounding box center [296, 125] width 88 height 17
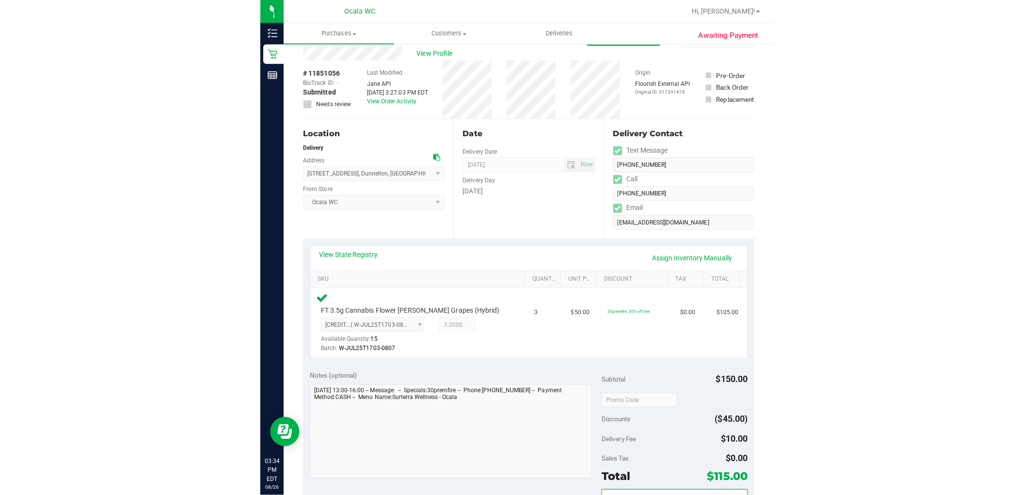
scroll to position [0, 0]
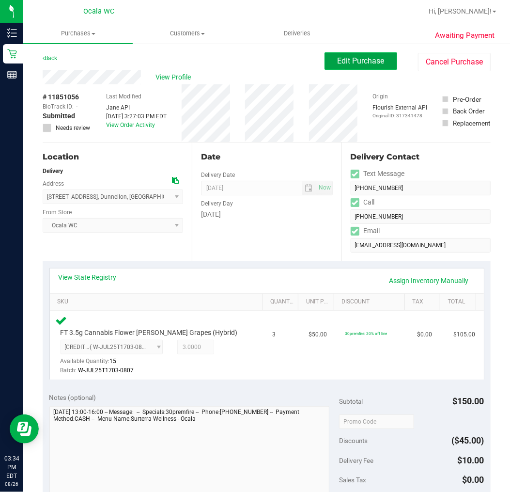
click at [338, 59] on span "Edit Purchase" at bounding box center [361, 60] width 47 height 9
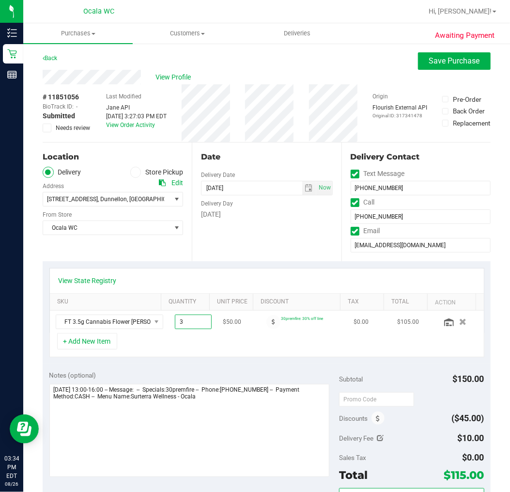
click at [177, 323] on span "3.00 3" at bounding box center [193, 321] width 37 height 15
click at [177, 323] on input "3" at bounding box center [193, 322] width 36 height 14
type input "2"
type input "3.00"
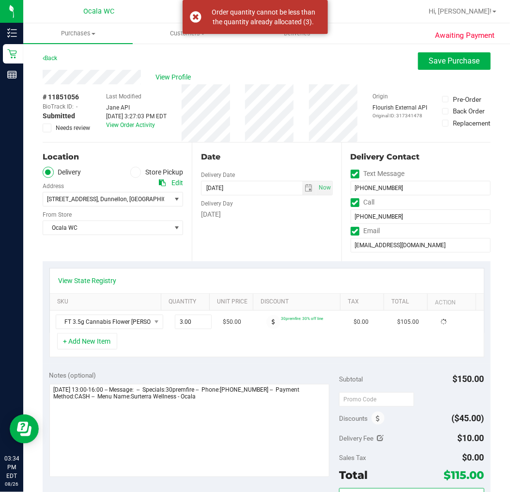
click at [209, 268] on div "View State Registry" at bounding box center [267, 280] width 434 height 25
click at [429, 65] on span "Save Purchase" at bounding box center [454, 60] width 51 height 9
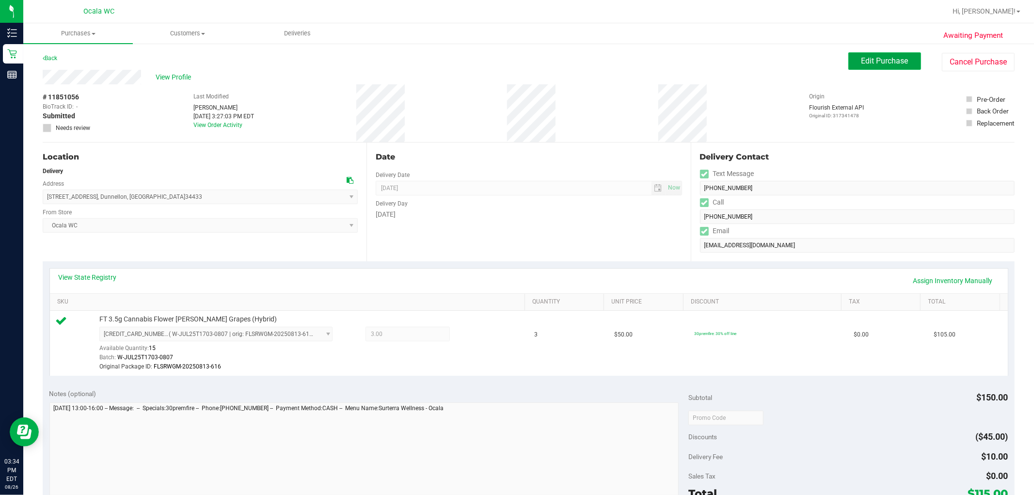
click at [510, 55] on button "Edit Purchase" at bounding box center [884, 60] width 73 height 17
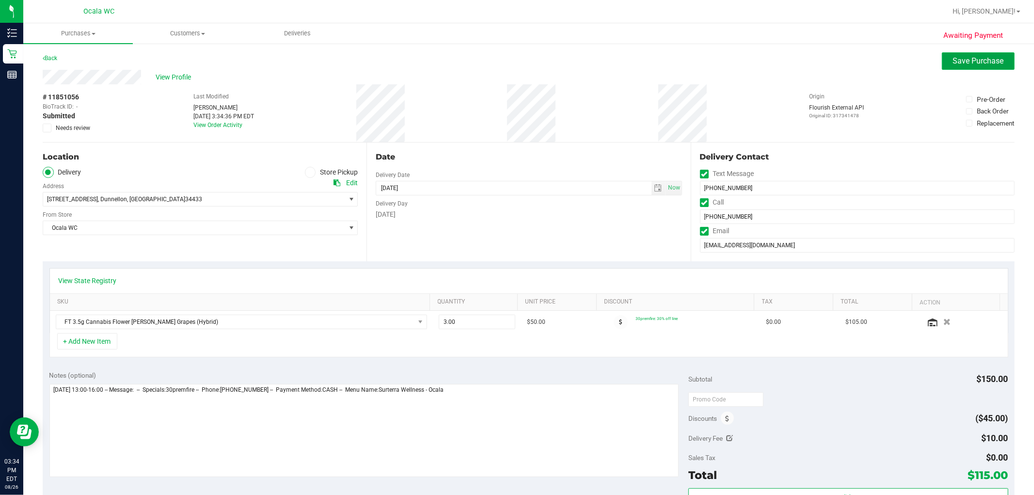
click at [510, 69] on button "Save Purchase" at bounding box center [978, 60] width 73 height 17
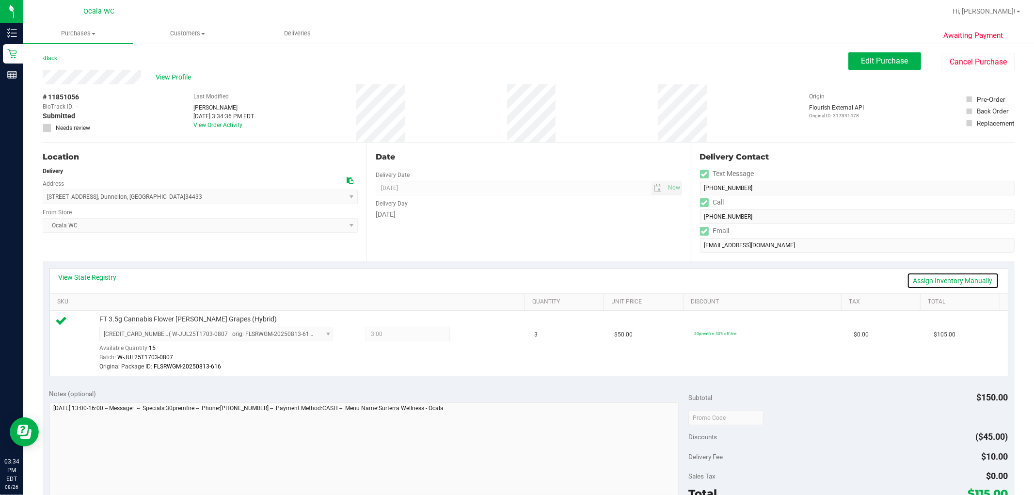
click at [510, 277] on link "Assign Inventory Manually" at bounding box center [953, 280] width 92 height 16
click at [472, 330] on div at bounding box center [467, 335] width 35 height 12
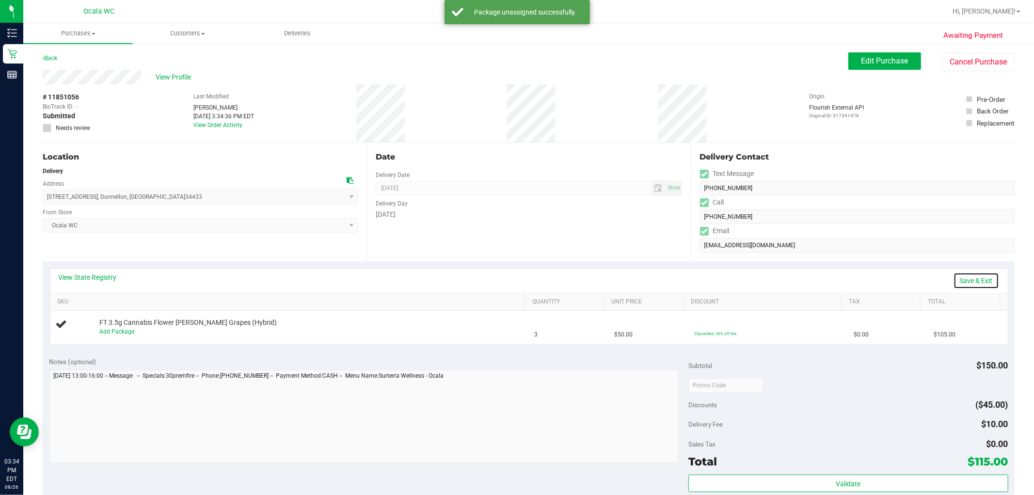
click at [510, 286] on link "Save & Exit" at bounding box center [976, 280] width 46 height 16
click at [510, 68] on button "Edit Purchase" at bounding box center [884, 60] width 73 height 17
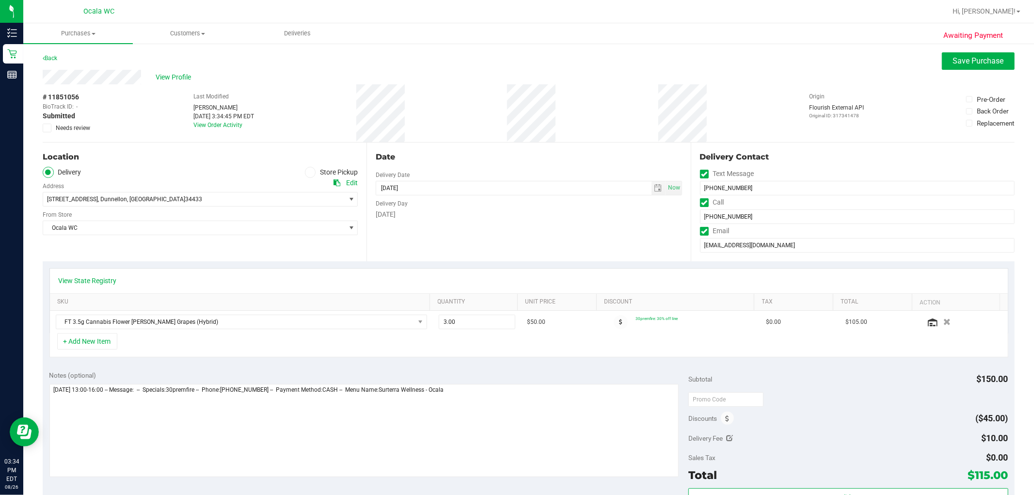
click at [486, 335] on div "+ Add New Item" at bounding box center [528, 345] width 958 height 24
click at [486, 320] on span "3.00 3" at bounding box center [477, 321] width 77 height 15
click at [486, 320] on input "3" at bounding box center [477, 322] width 76 height 14
type input "2"
type input "2.00"
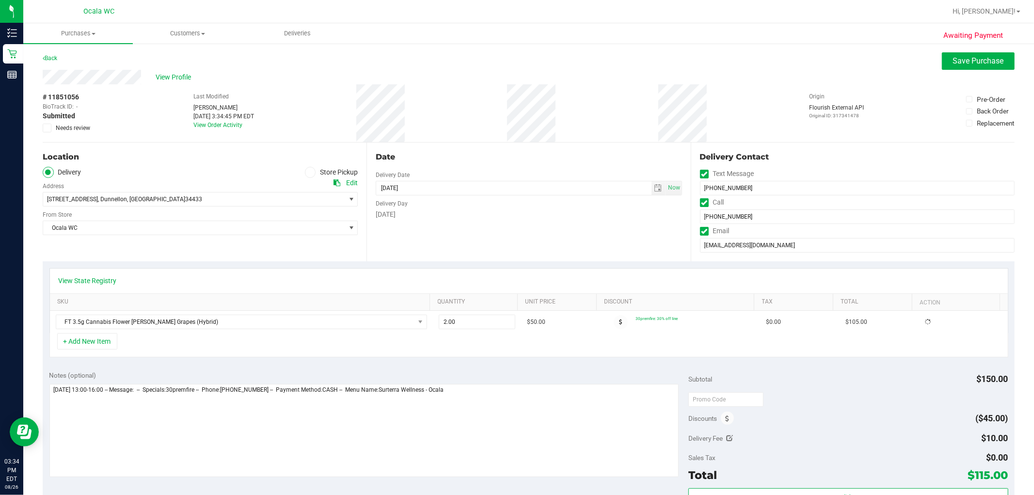
click at [510, 32] on span "Awaiting Payment" at bounding box center [973, 35] width 60 height 11
click at [510, 68] on button "Save Purchase" at bounding box center [978, 60] width 73 height 17
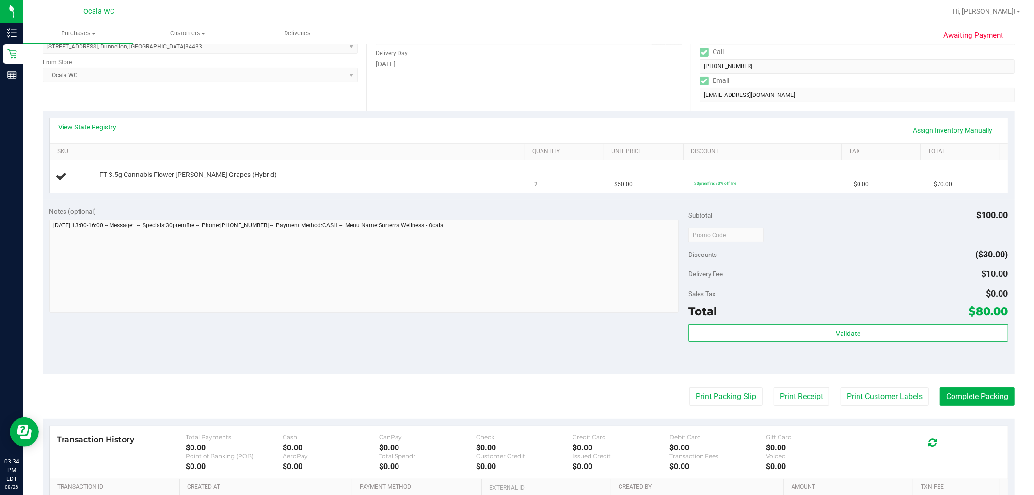
scroll to position [161, 0]
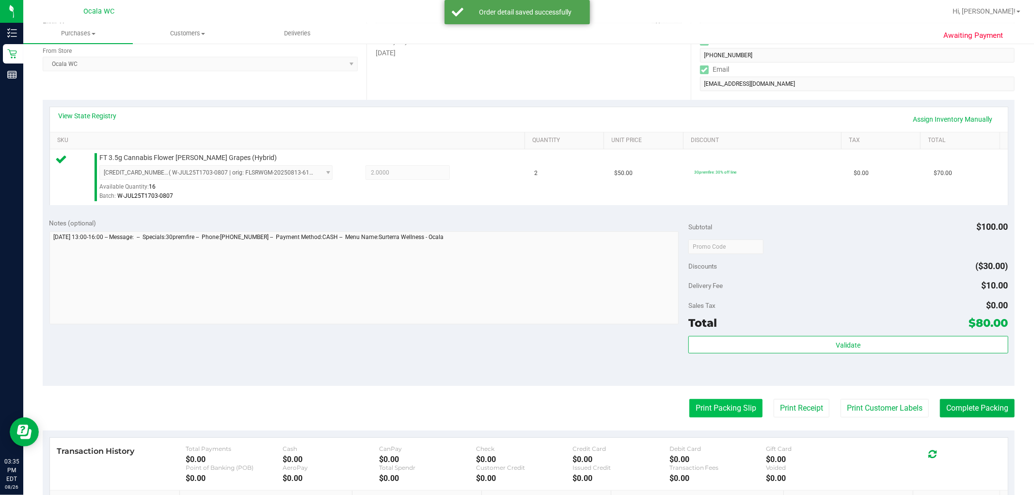
click at [510, 405] on button "Print Packing Slip" at bounding box center [725, 408] width 73 height 18
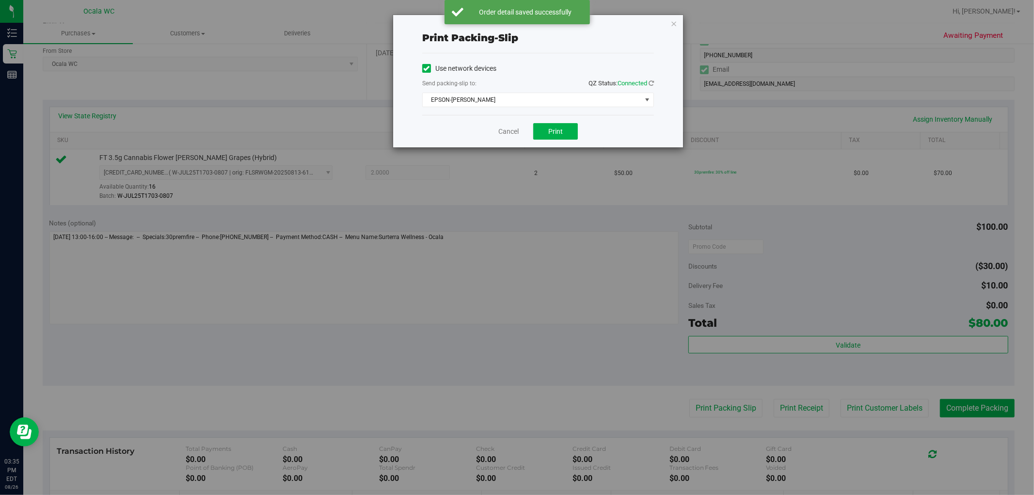
click at [510, 18] on div "Print packing-slip Use network devices Send packing-slip to: QZ Status: Connect…" at bounding box center [538, 81] width 290 height 132
click at [510, 16] on div "Print packing-slip Use network devices Send packing-slip to: QZ Status: Connect…" at bounding box center [538, 81] width 290 height 132
click at [510, 21] on div "Print packing-slip Use network devices Send packing-slip to: QZ Status: Connect…" at bounding box center [538, 81] width 290 height 132
click at [510, 24] on icon "button" at bounding box center [673, 23] width 7 height 12
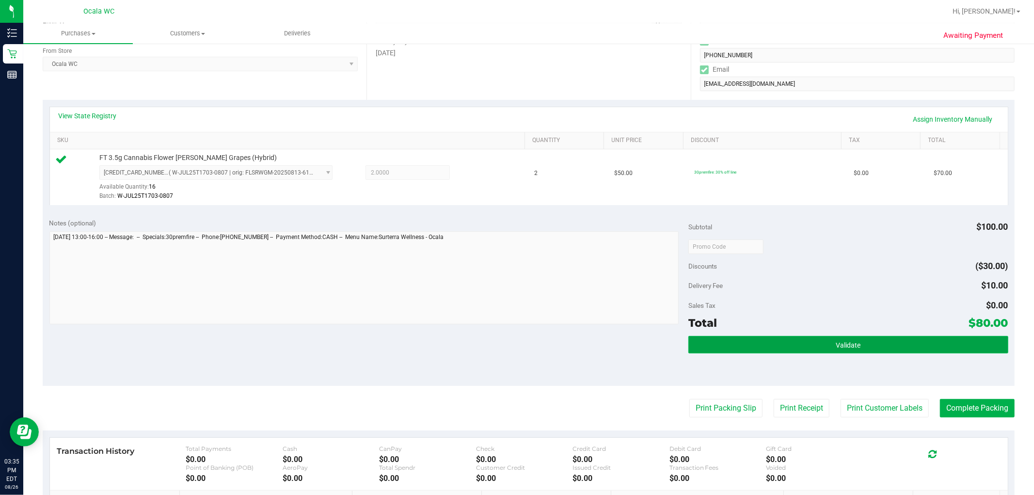
click at [510, 340] on button "Validate" at bounding box center [847, 344] width 319 height 17
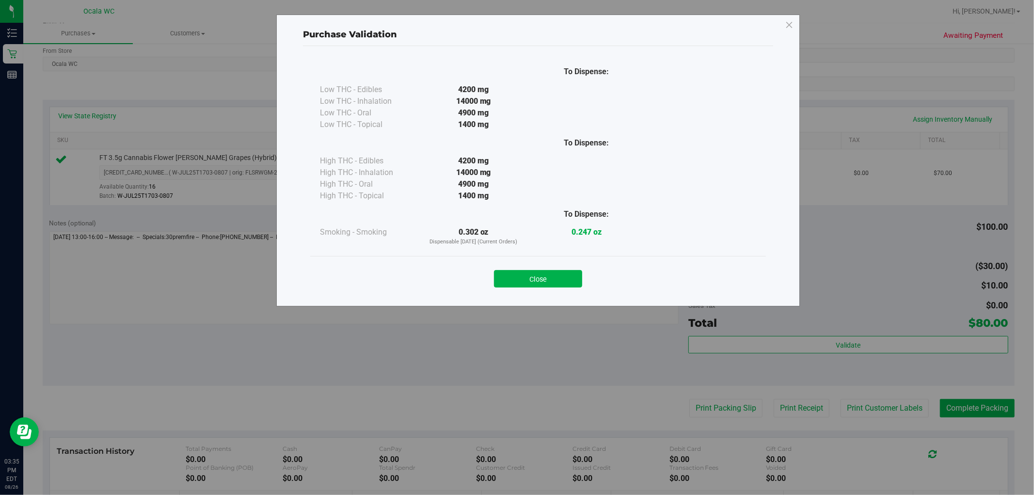
drag, startPoint x: 534, startPoint y: 277, endPoint x: 542, endPoint y: 288, distance: 13.9
click at [510, 282] on button "Close" at bounding box center [538, 278] width 88 height 17
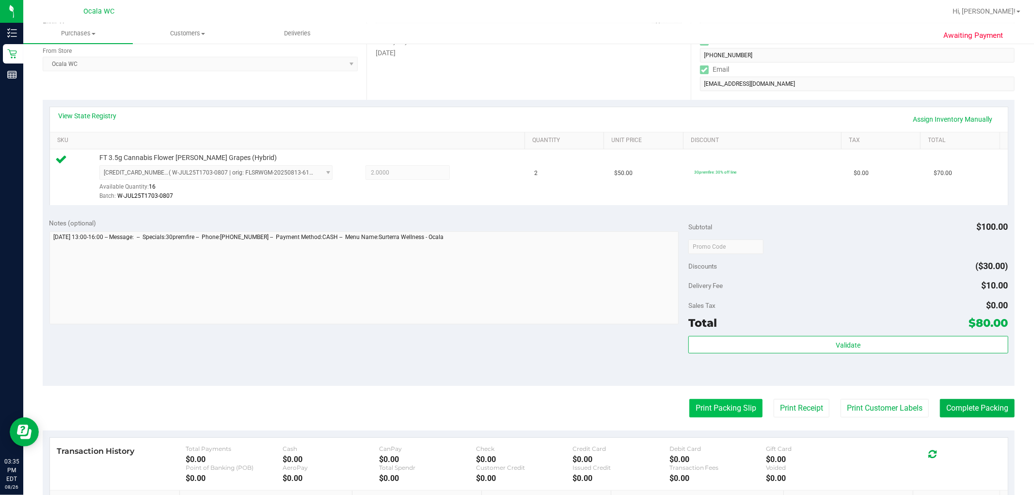
click at [510, 403] on button "Print Packing Slip" at bounding box center [725, 408] width 73 height 18
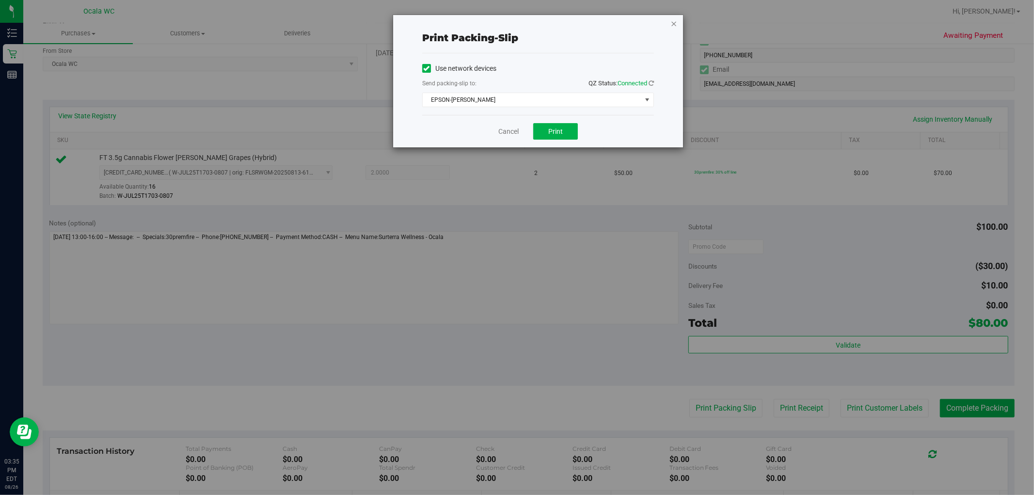
click at [510, 20] on icon "button" at bounding box center [673, 23] width 7 height 12
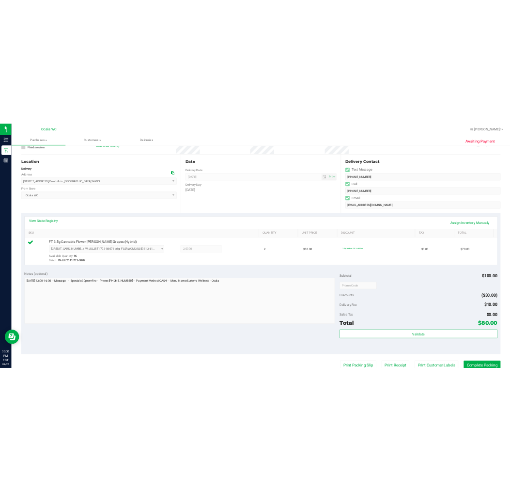
scroll to position [0, 0]
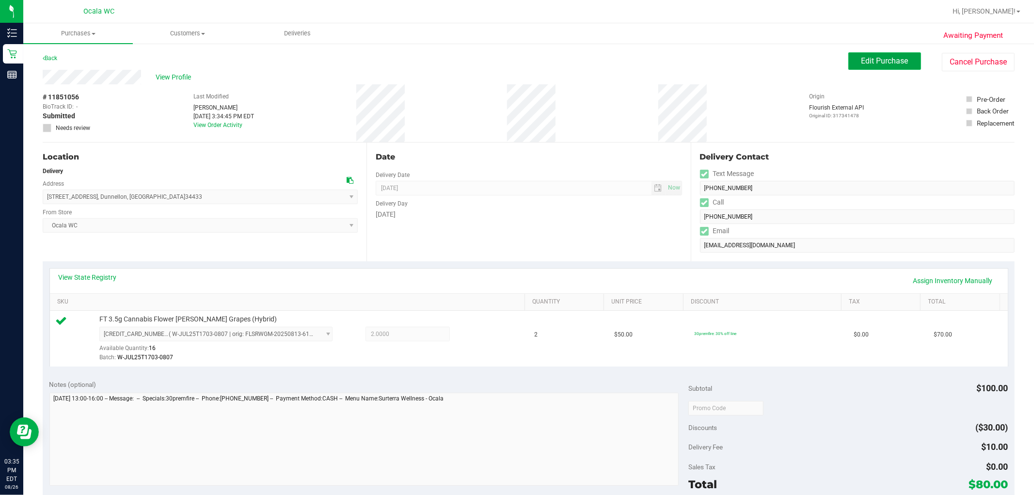
click at [510, 61] on span "Edit Purchase" at bounding box center [884, 60] width 47 height 9
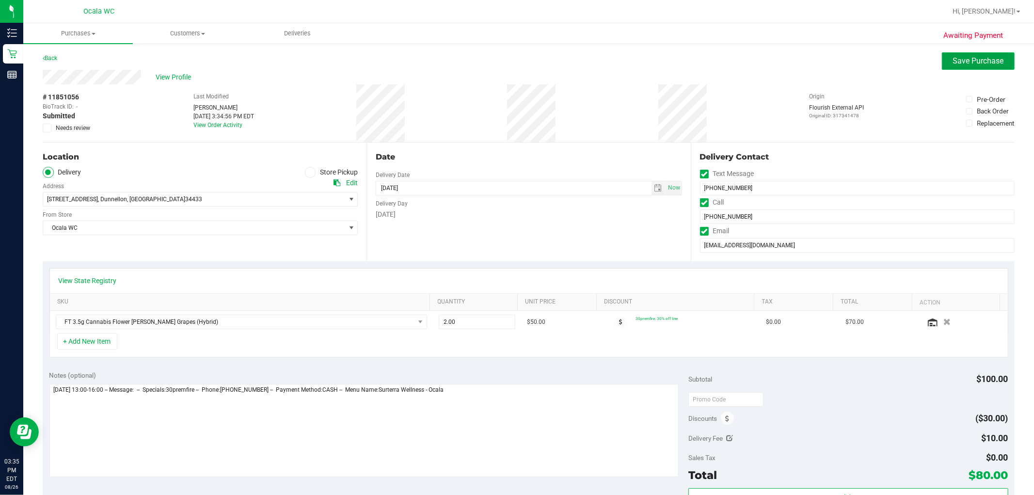
click at [510, 56] on span "Save Purchase" at bounding box center [978, 60] width 51 height 9
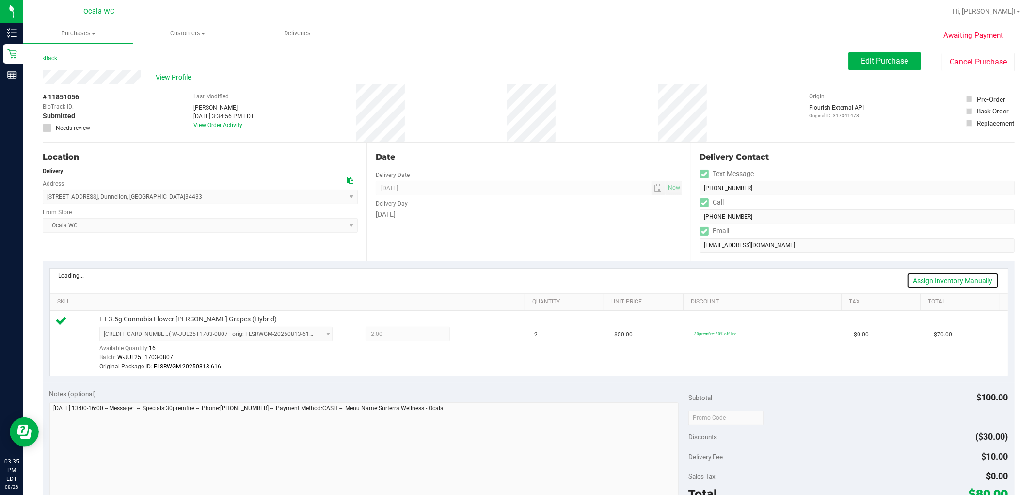
click at [510, 280] on link "Assign Inventory Manually" at bounding box center [953, 280] width 92 height 16
click at [469, 334] on icon at bounding box center [474, 335] width 10 height 11
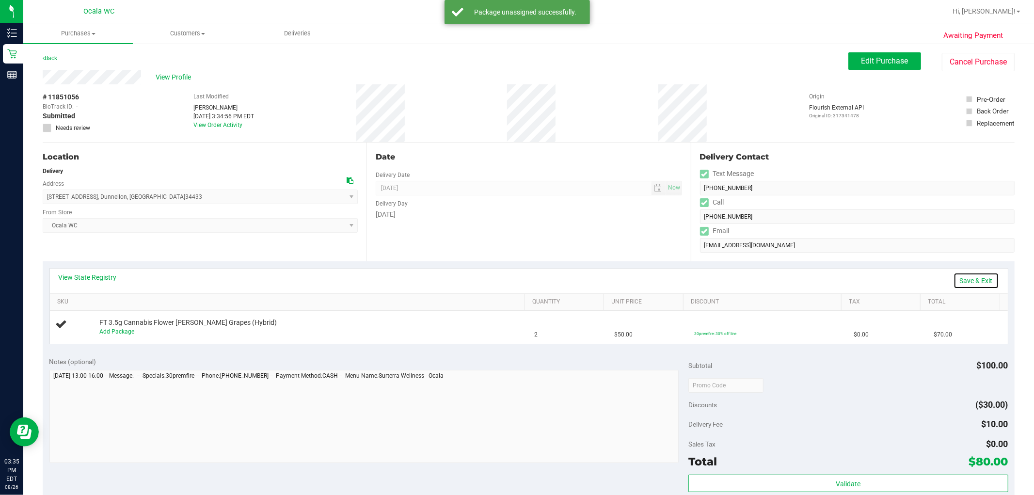
click at [510, 278] on link "Save & Exit" at bounding box center [976, 280] width 46 height 16
click at [510, 66] on button "Edit Purchase" at bounding box center [884, 60] width 73 height 17
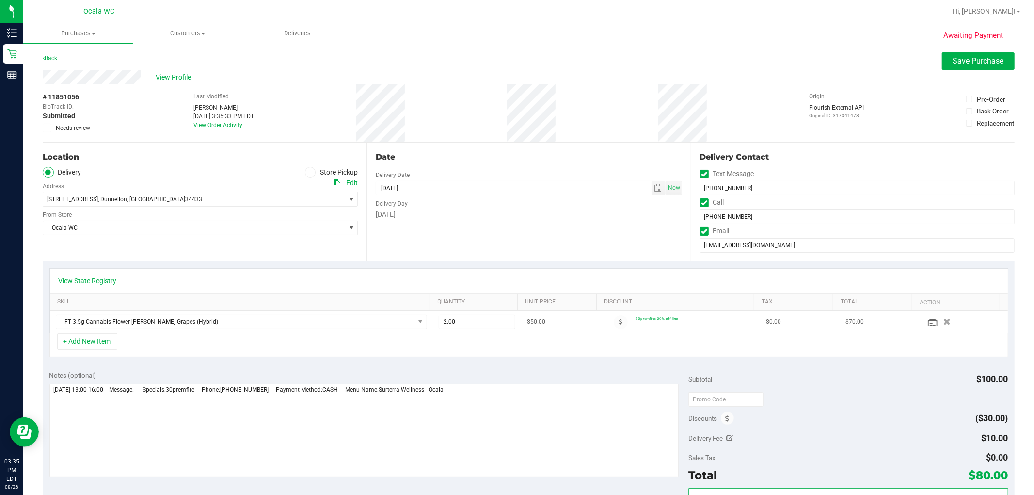
click at [458, 314] on td "2.00 2" at bounding box center [477, 322] width 88 height 22
click at [460, 315] on span "2.00 2" at bounding box center [477, 321] width 77 height 15
click at [460, 315] on input "2" at bounding box center [477, 322] width 76 height 14
type input "3"
type input "3.00"
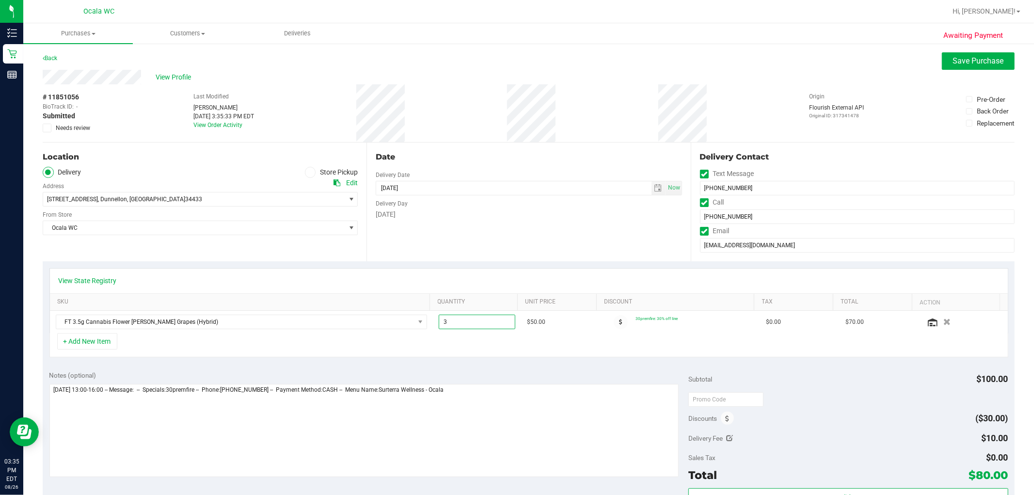
click at [491, 268] on div "View State Registry" at bounding box center [529, 280] width 958 height 25
click at [510, 69] on button "Save Purchase" at bounding box center [978, 60] width 73 height 17
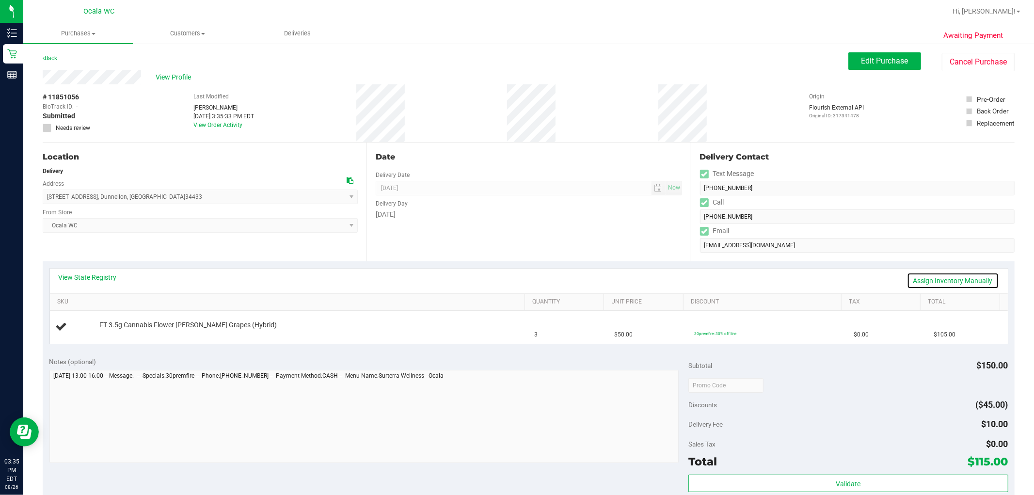
click at [510, 280] on link "Assign Inventory Manually" at bounding box center [953, 280] width 92 height 16
drag, startPoint x: 958, startPoint y: 294, endPoint x: 958, endPoint y: 280, distance: 14.5
click at [510, 294] on th "Total" at bounding box center [959, 302] width 79 height 17
click at [510, 280] on link "Save & Exit" at bounding box center [976, 280] width 46 height 16
click at [510, 58] on span "Edit Purchase" at bounding box center [884, 60] width 47 height 9
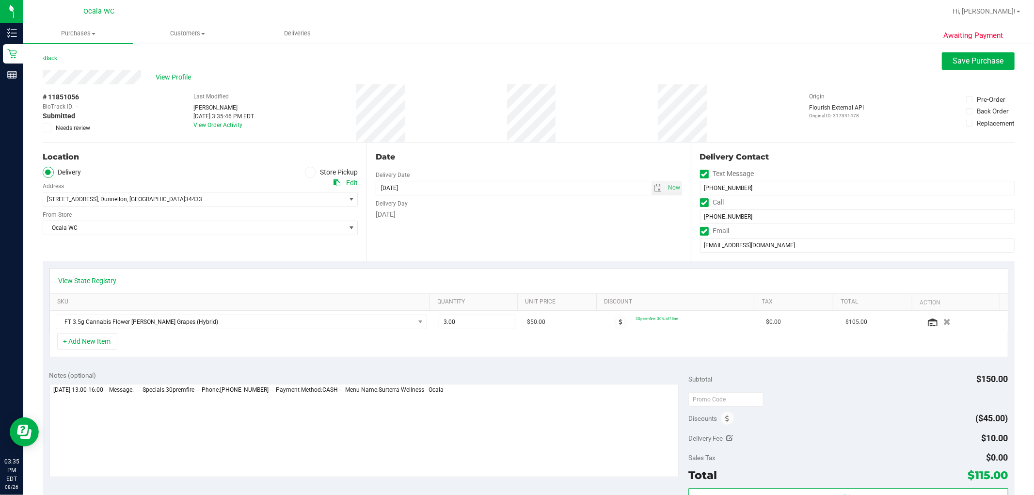
click at [85, 126] on span "Needs review" at bounding box center [73, 128] width 34 height 9
click at [0, 0] on input "Needs review" at bounding box center [0, 0] width 0 height 0
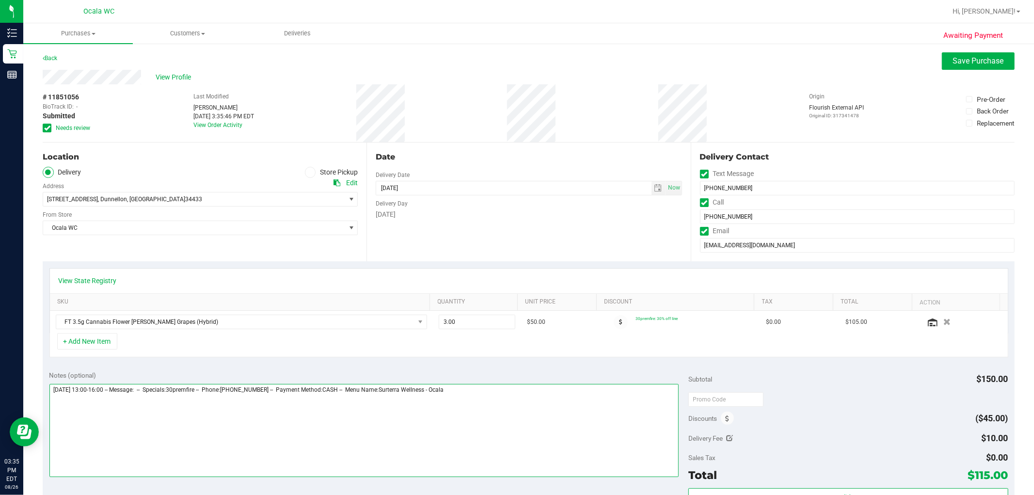
click at [510, 451] on textarea at bounding box center [363, 430] width 629 height 93
type textarea "[DATE] 13:00-16:00 -- Message: -- Specials:30premfire -- Phone:[PHONE_NUMBER] -…"
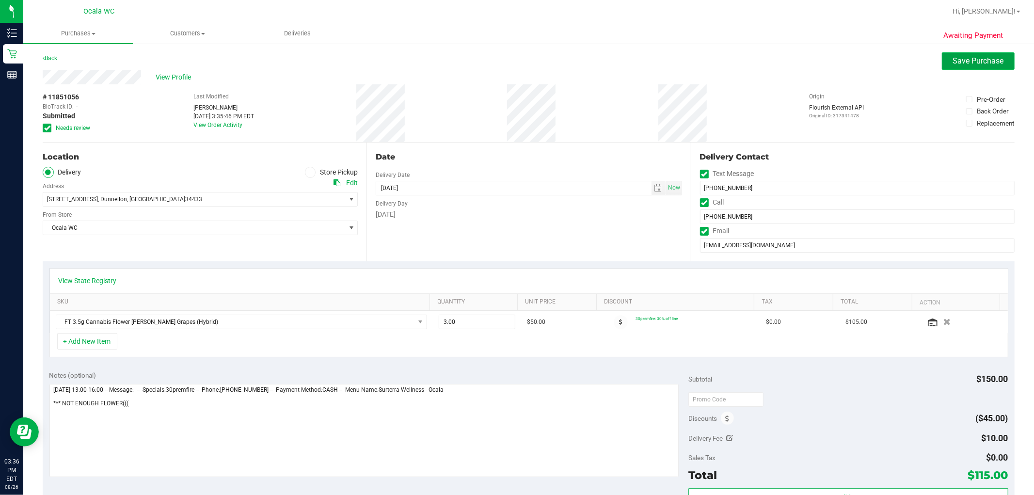
click at [510, 66] on button "Save Purchase" at bounding box center [978, 60] width 73 height 17
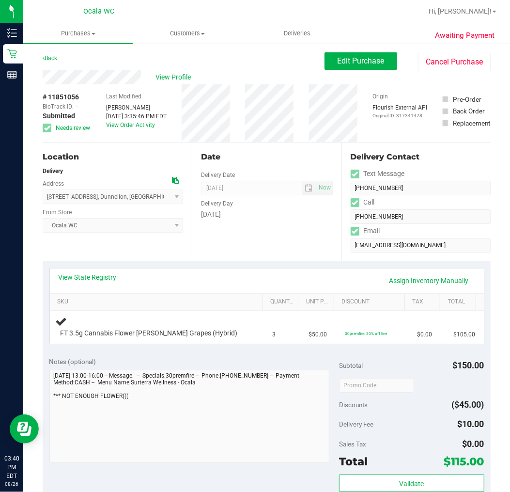
click at [168, 71] on div "View Profile" at bounding box center [184, 77] width 282 height 15
click at [173, 72] on span "View Profile" at bounding box center [175, 77] width 39 height 10
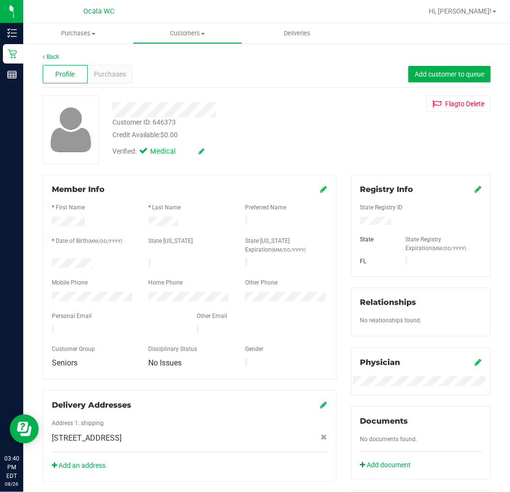
click at [118, 86] on div "Profile Purchases Add customer to queue" at bounding box center [267, 74] width 448 height 27
click at [114, 83] on div "Profile Purchases Add customer to queue" at bounding box center [267, 74] width 448 height 27
click at [110, 78] on span "Purchases" at bounding box center [110, 74] width 32 height 10
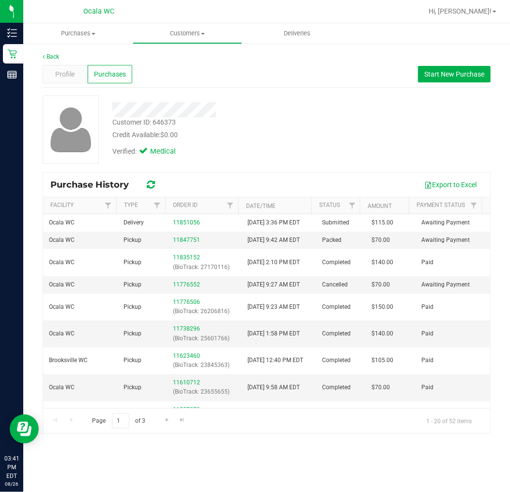
click at [53, 51] on div "Back Profile Purchases Start New Purchase Customer ID: 646373 Credit Available:…" at bounding box center [266, 243] width 487 height 401
click at [62, 57] on div "Back" at bounding box center [267, 56] width 448 height 9
click at [54, 59] on link "Back" at bounding box center [51, 56] width 16 height 7
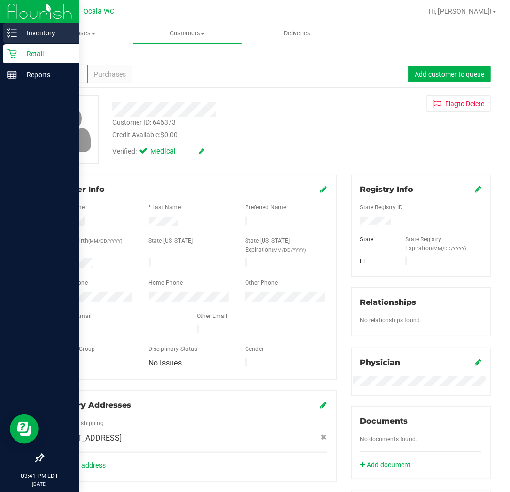
click at [17, 42] on div "Inventory" at bounding box center [41, 32] width 77 height 19
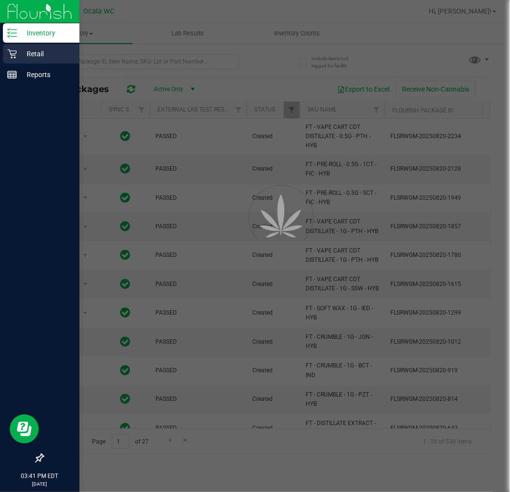
click at [15, 49] on icon at bounding box center [12, 54] width 10 height 10
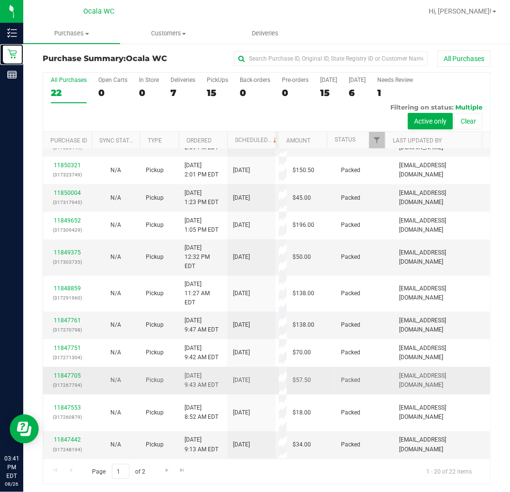
scroll to position [3, 0]
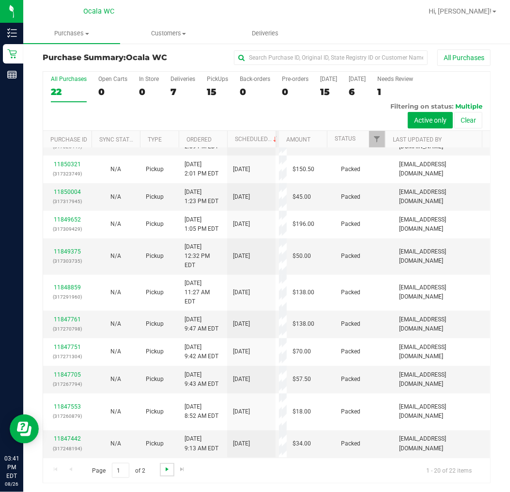
click at [166, 466] on span "Go to the next page" at bounding box center [167, 469] width 8 height 8
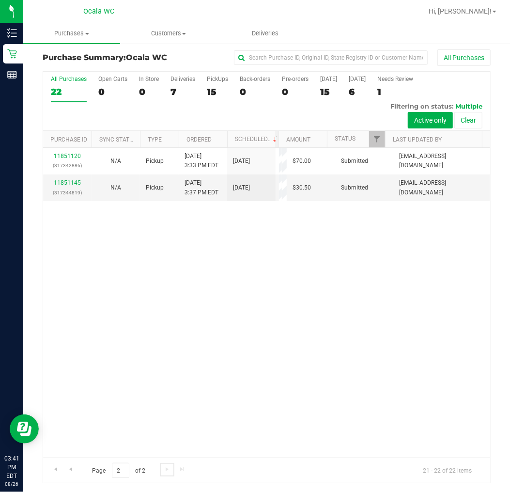
scroll to position [0, 0]
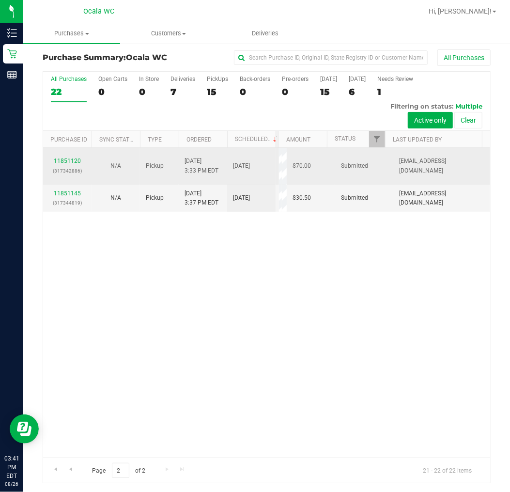
click at [69, 154] on td "11851120 (317342886)" at bounding box center [67, 166] width 48 height 37
click at [65, 162] on link "11851120" at bounding box center [67, 160] width 27 height 7
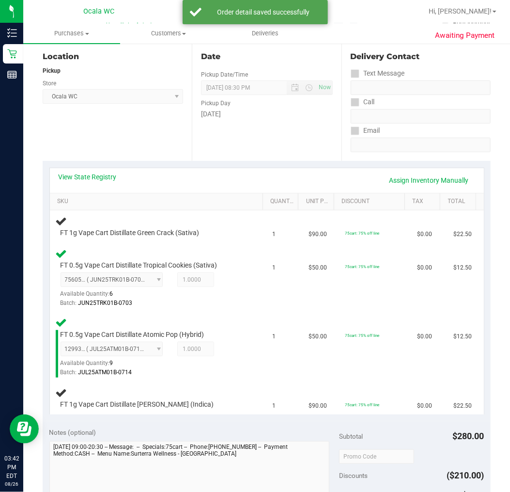
scroll to position [105, 0]
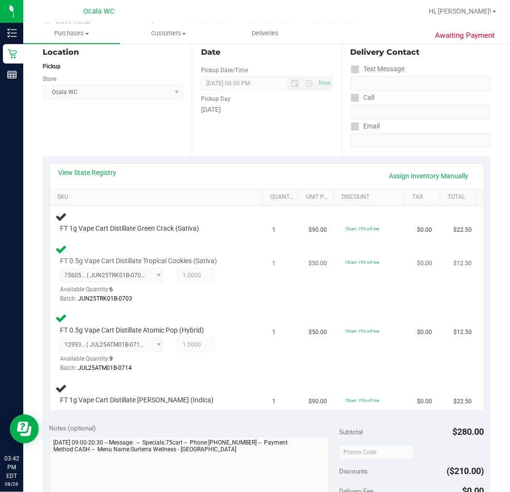
click at [240, 293] on div "FT 0.5g Vape Cart Distillate Tropical Cookies (Sativa) 7560560953294849 ( JUN25…" at bounding box center [158, 273] width 205 height 61
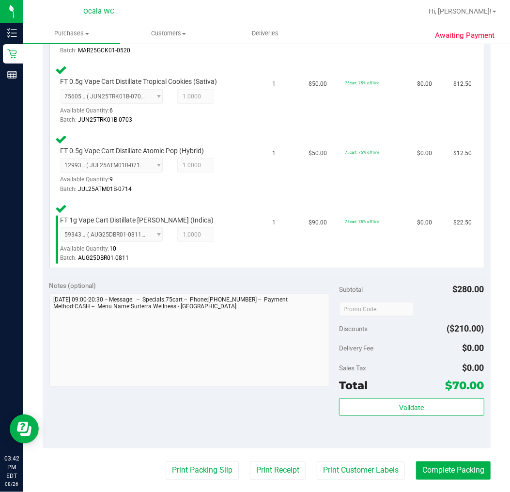
scroll to position [320, 0]
click at [429, 420] on div "Validate" at bounding box center [411, 420] width 145 height 44
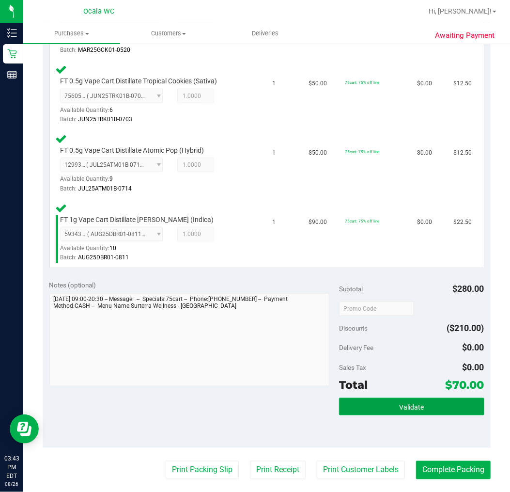
click at [436, 406] on button "Validate" at bounding box center [411, 406] width 145 height 17
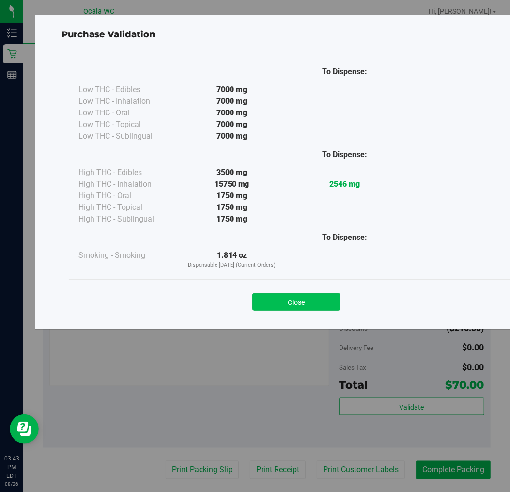
click at [291, 307] on button "Close" at bounding box center [296, 301] width 88 height 17
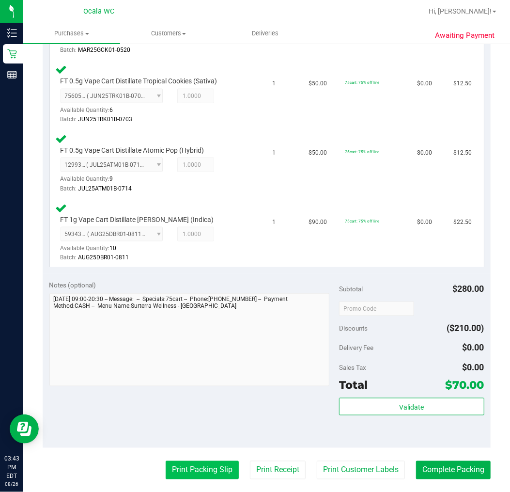
click at [207, 461] on button "Print Packing Slip" at bounding box center [202, 470] width 73 height 18
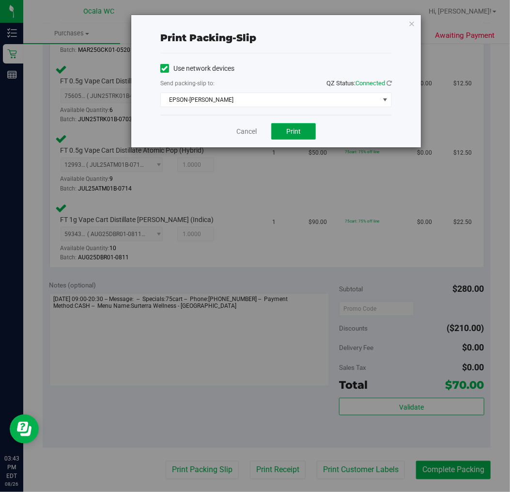
click at [298, 131] on span "Print" at bounding box center [293, 131] width 15 height 8
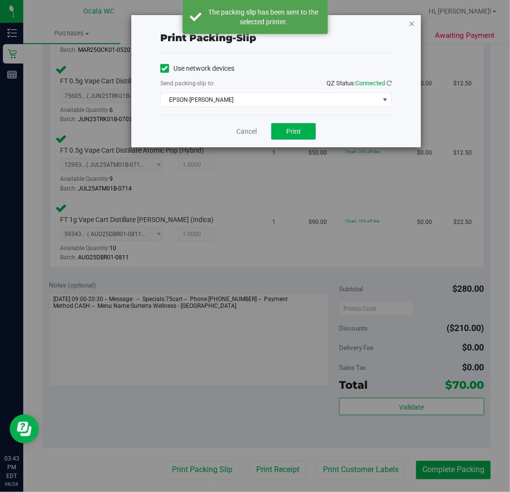
click at [414, 20] on icon "button" at bounding box center [411, 23] width 7 height 12
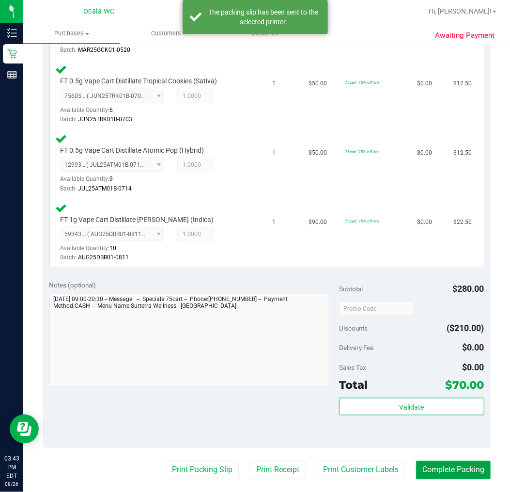
click at [451, 466] on button "Complete Packing" at bounding box center [453, 470] width 75 height 18
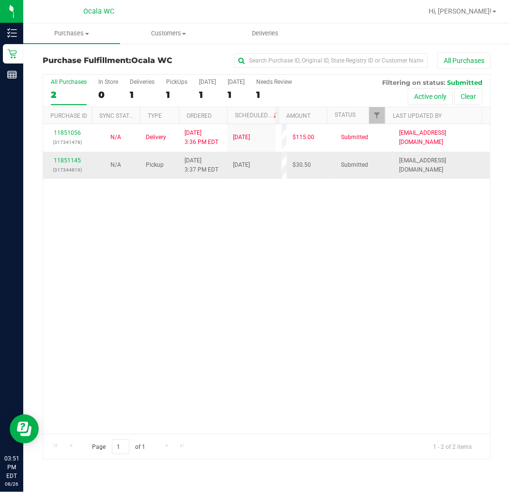
click at [75, 163] on div "11851145 (317344819)" at bounding box center [67, 165] width 37 height 18
click at [73, 162] on link "11851145" at bounding box center [67, 160] width 27 height 7
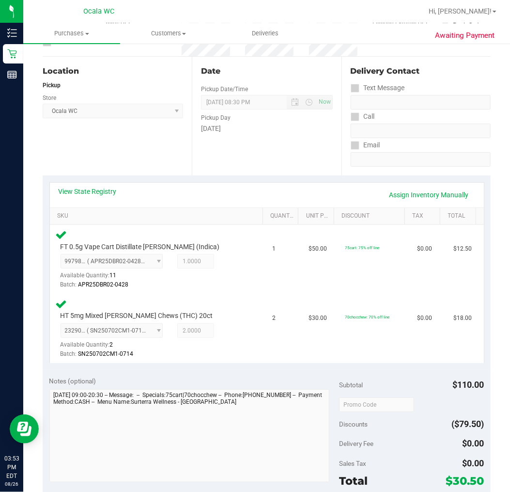
scroll to position [161, 0]
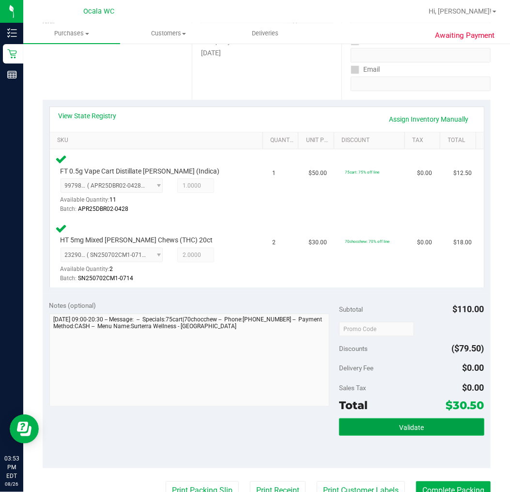
click at [349, 426] on button "Validate" at bounding box center [411, 426] width 145 height 17
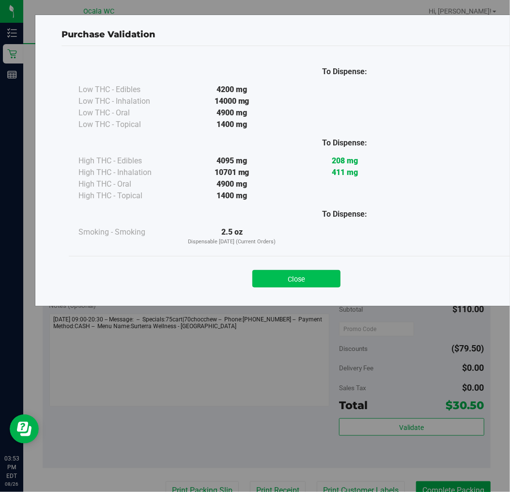
click at [298, 283] on button "Close" at bounding box center [296, 278] width 88 height 17
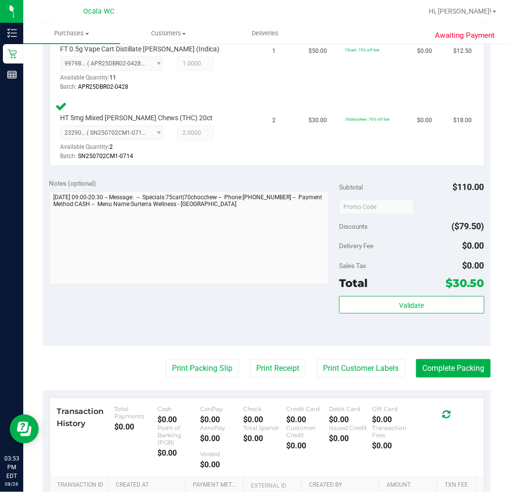
scroll to position [408, 0]
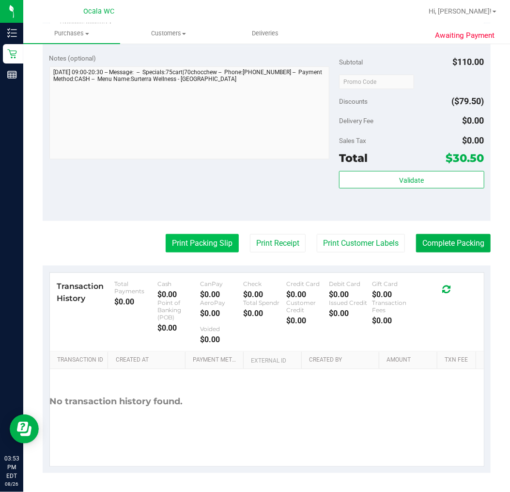
click at [202, 249] on button "Print Packing Slip" at bounding box center [202, 243] width 73 height 18
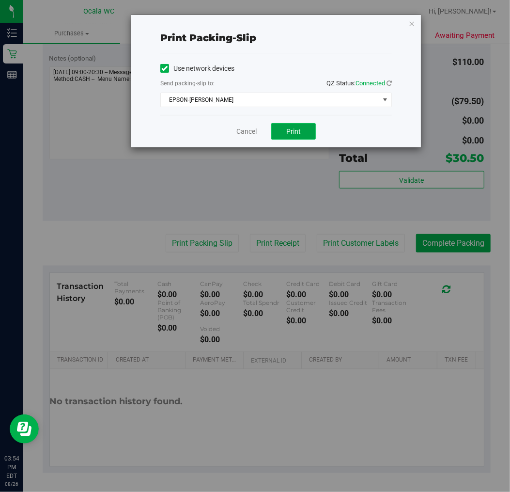
click at [284, 125] on button "Print" at bounding box center [293, 131] width 45 height 16
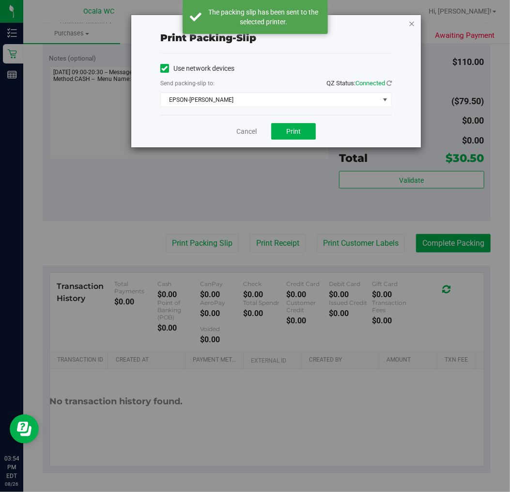
click at [412, 17] on icon "button" at bounding box center [411, 23] width 7 height 12
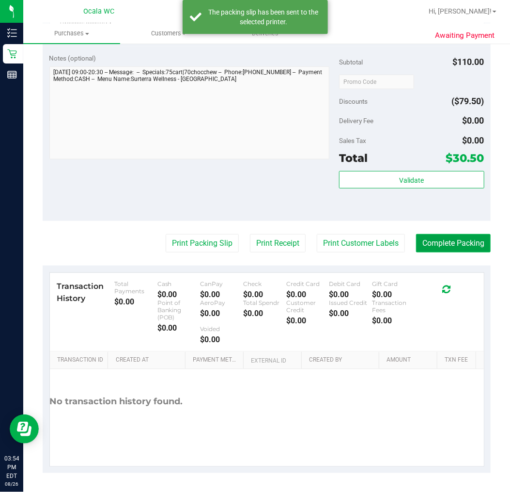
click at [468, 236] on button "Complete Packing" at bounding box center [453, 243] width 75 height 18
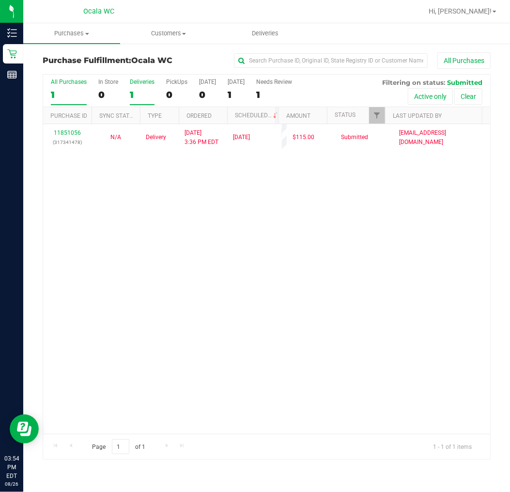
click at [152, 83] on div "Deliveries" at bounding box center [142, 82] width 25 height 7
click at [0, 0] on input "Deliveries 1" at bounding box center [0, 0] width 0 height 0
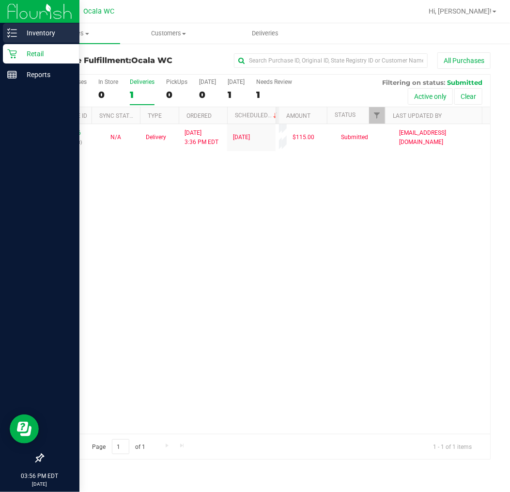
click at [17, 31] on p "Inventory" at bounding box center [46, 33] width 58 height 12
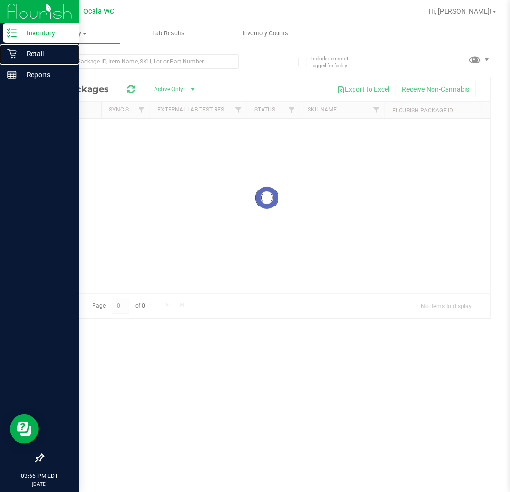
click at [41, 57] on p "Retail" at bounding box center [46, 54] width 58 height 12
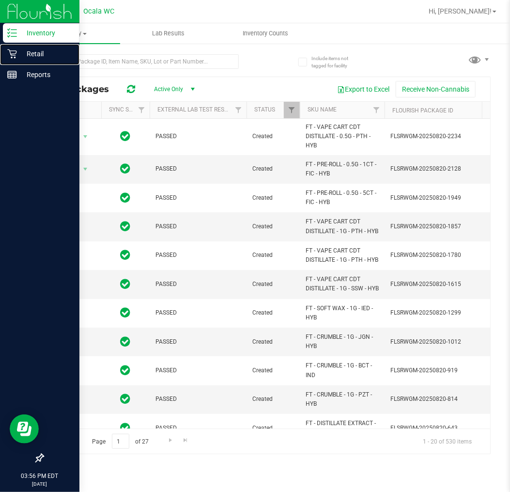
click at [41, 57] on p "Retail" at bounding box center [46, 54] width 58 height 12
